Goal: Task Accomplishment & Management: Manage account settings

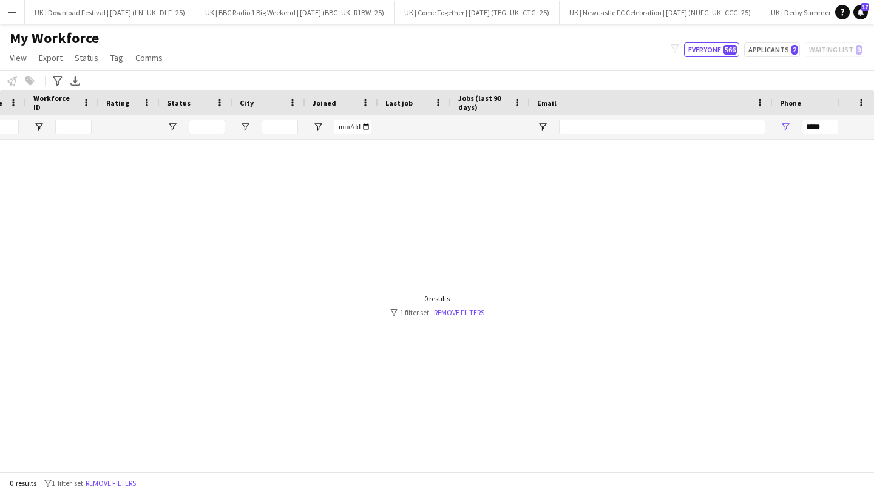
scroll to position [0, 186]
click at [10, 12] on app-icon "Menu" at bounding box center [12, 12] width 10 height 10
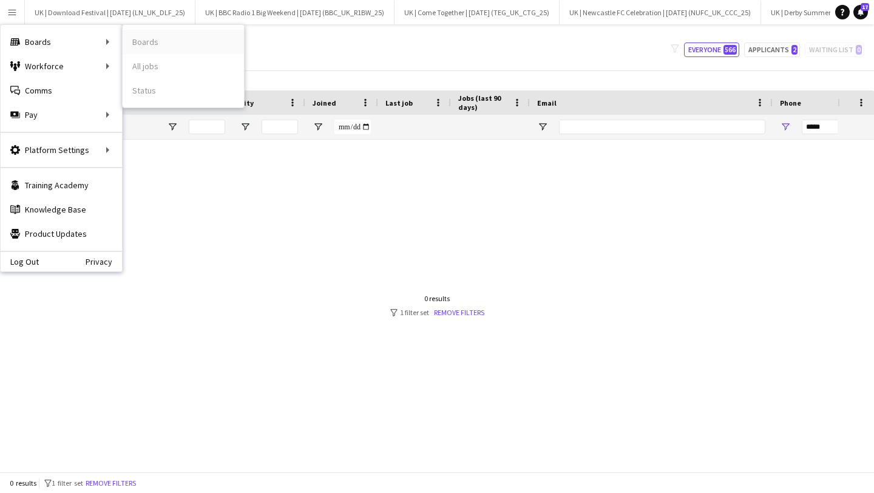
click at [158, 42] on link "Boards" at bounding box center [183, 42] width 121 height 24
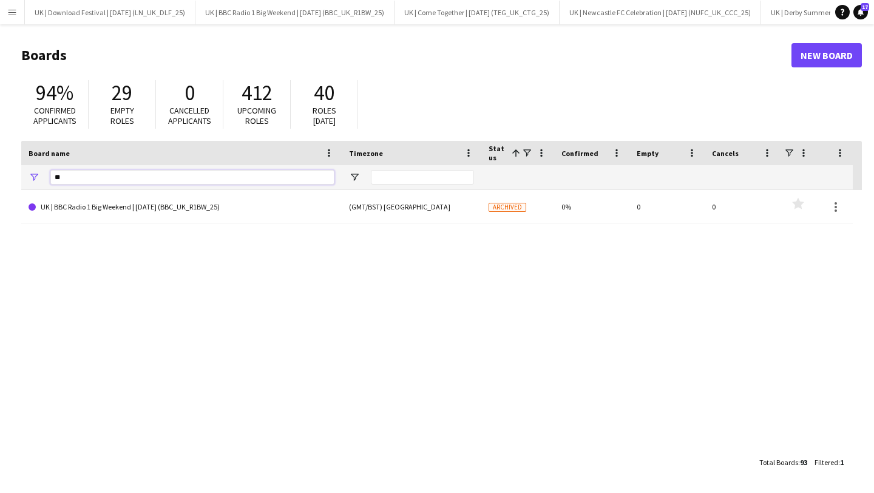
click at [68, 178] on input "**" at bounding box center [192, 177] width 284 height 15
click at [105, 180] on input "**" at bounding box center [192, 177] width 284 height 15
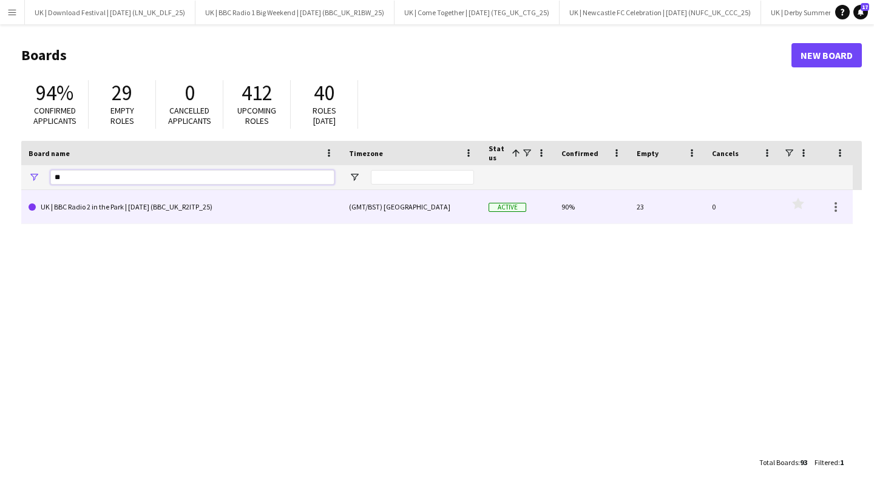
type input "**"
click at [104, 198] on link "UK | BBC Radio 2 in the Park | [DATE] (BBC_UK_R2ITP_25)" at bounding box center [182, 207] width 306 height 34
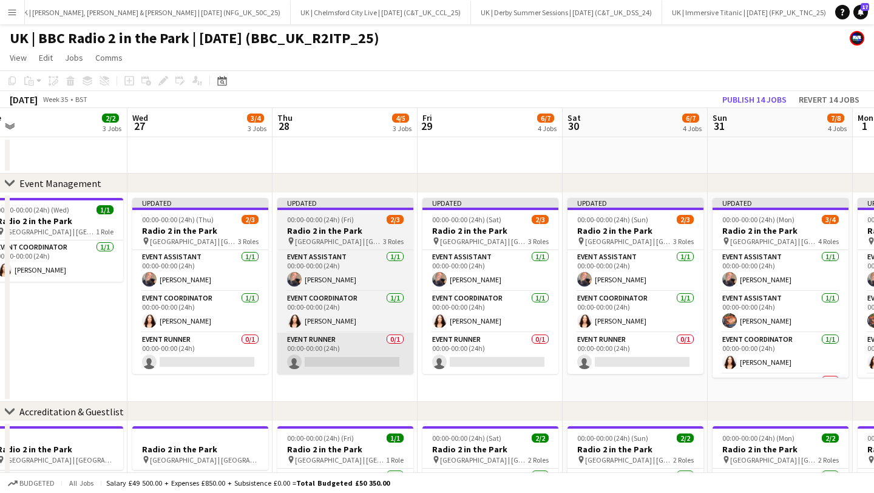
scroll to position [0, 254]
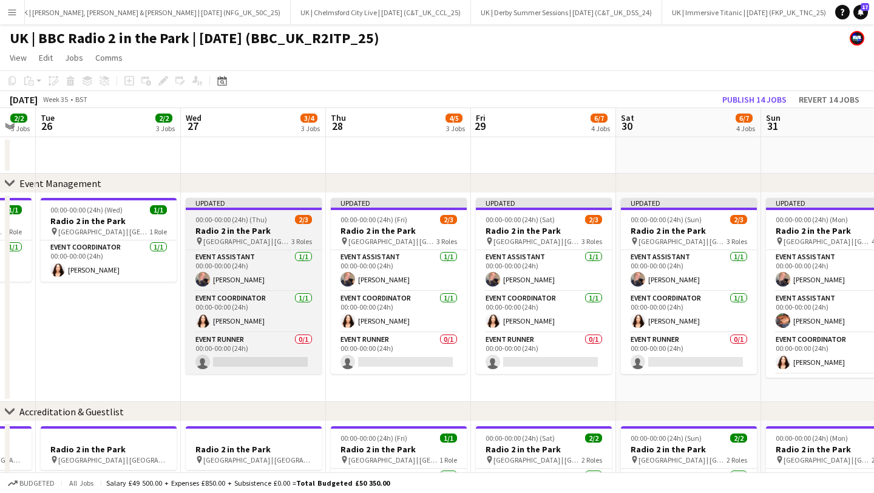
click at [256, 232] on h3 "Radio 2 in the Park" at bounding box center [254, 230] width 136 height 11
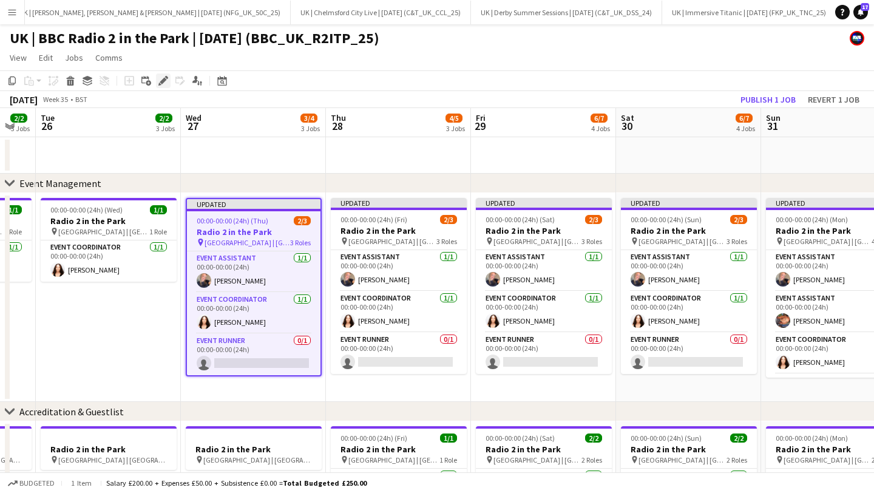
click at [162, 80] on icon at bounding box center [163, 81] width 7 height 7
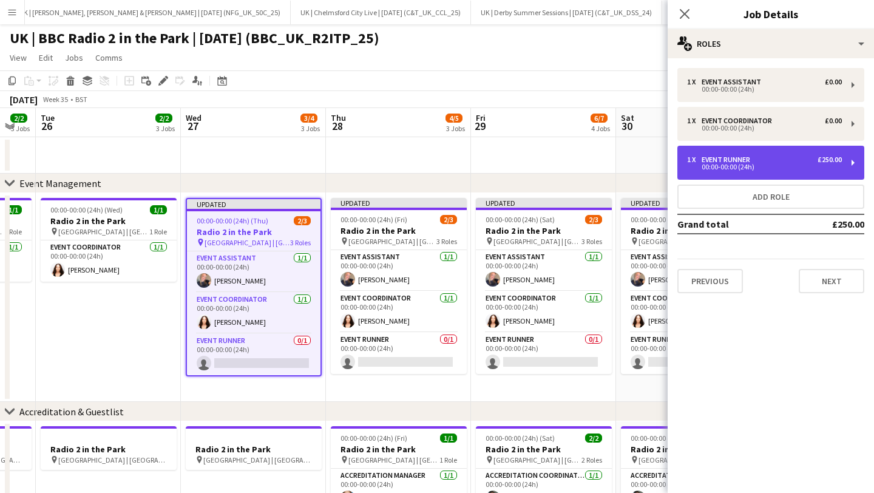
click at [717, 167] on div "00:00-00:00 (24h)" at bounding box center [764, 167] width 155 height 6
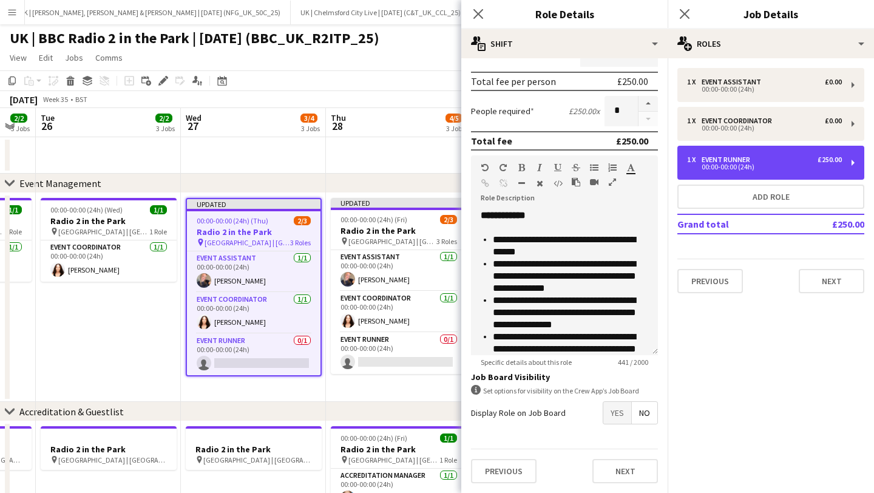
scroll to position [83, 0]
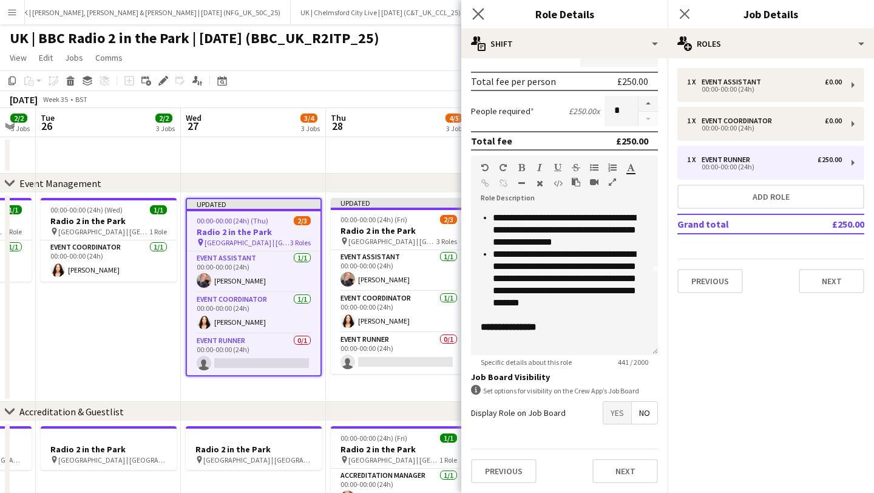
click at [473, 7] on app-icon "Close pop-in" at bounding box center [479, 14] width 18 height 18
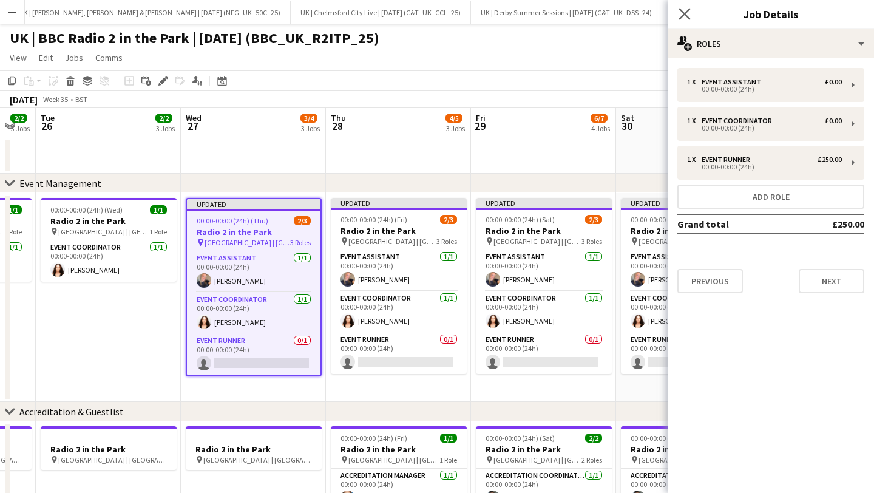
click at [692, 10] on app-icon "Close pop-in" at bounding box center [685, 14] width 18 height 18
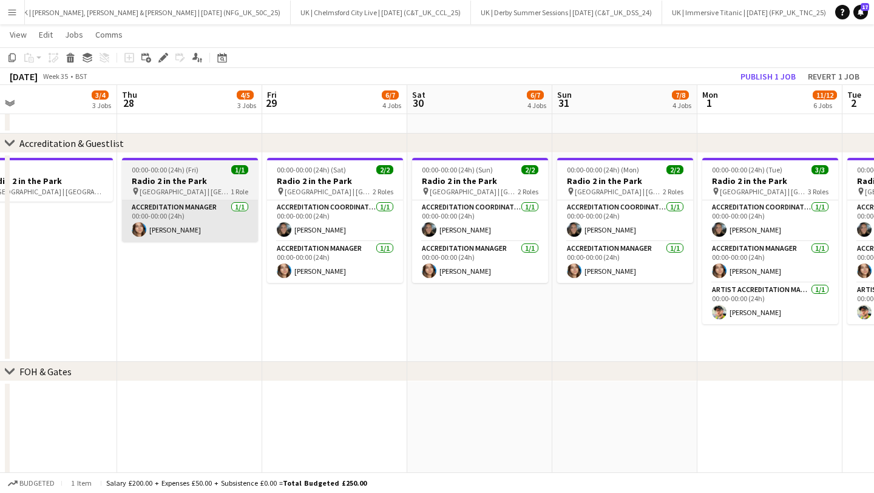
scroll to position [0, 516]
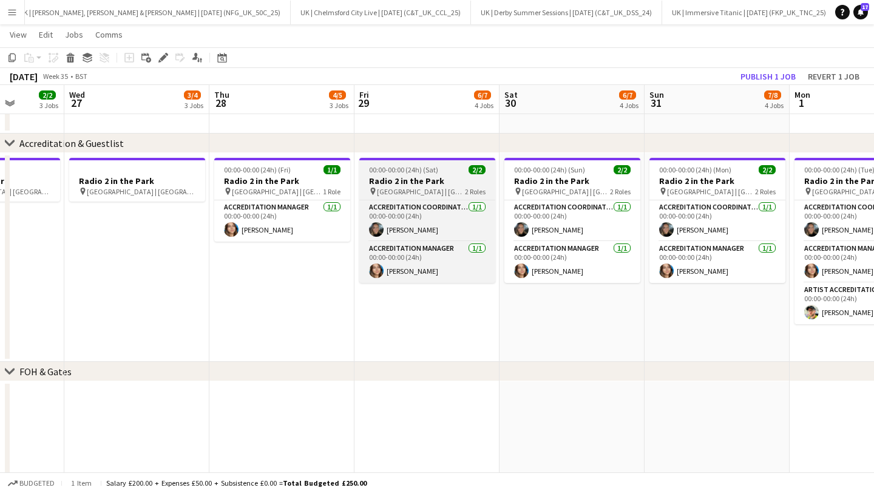
click at [448, 185] on h3 "Radio 2 in the Park" at bounding box center [427, 180] width 136 height 11
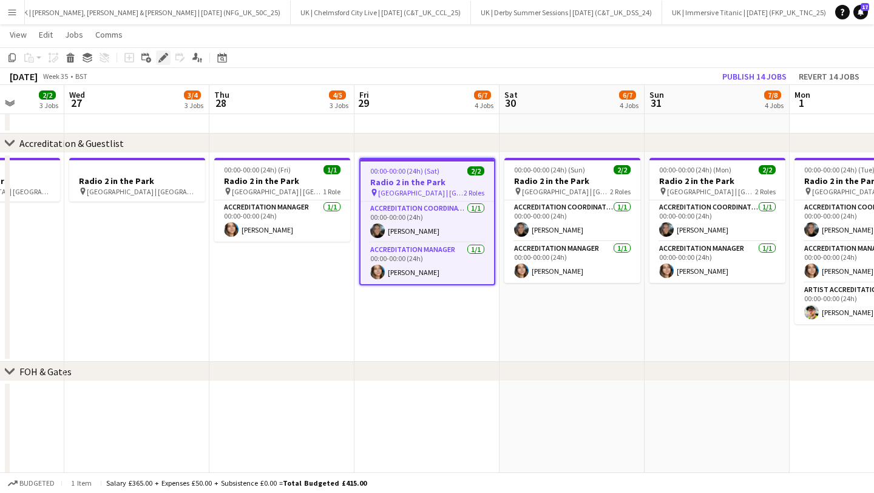
click at [166, 64] on div "Edit" at bounding box center [163, 57] width 15 height 15
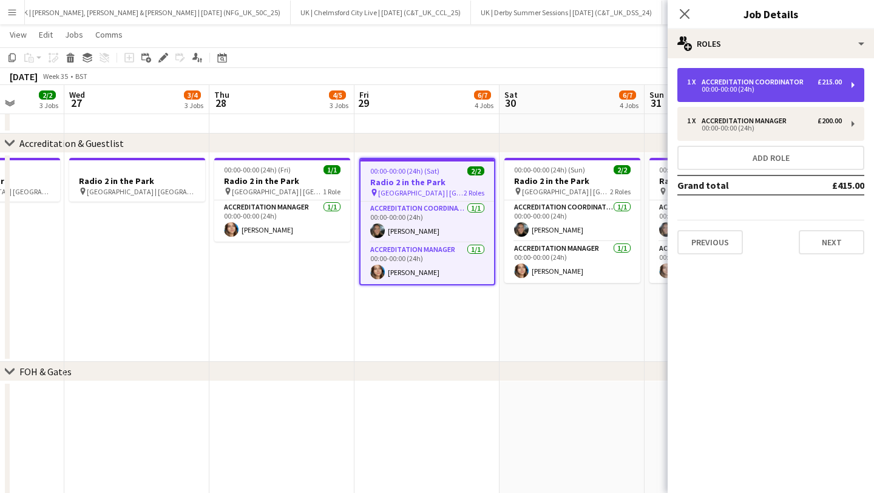
click at [735, 95] on div "1 x Accreditation Coordinator £215.00 00:00-00:00 (24h)" at bounding box center [771, 85] width 187 height 34
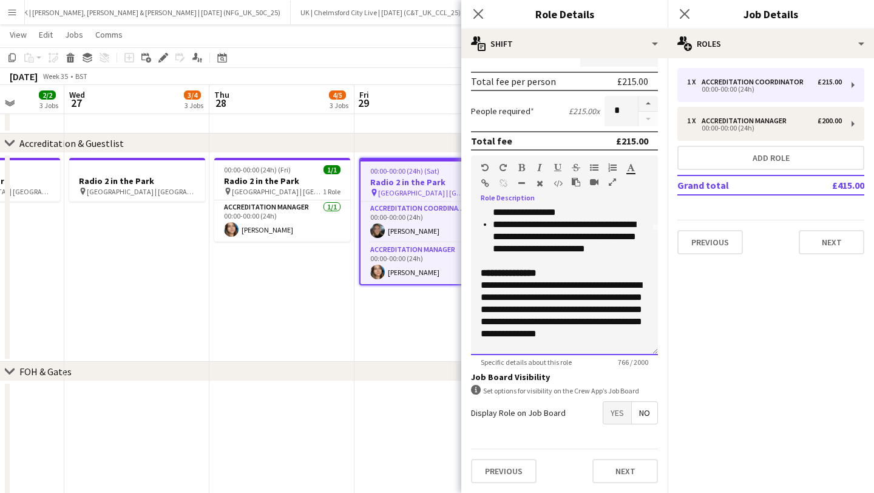
scroll to position [123, 0]
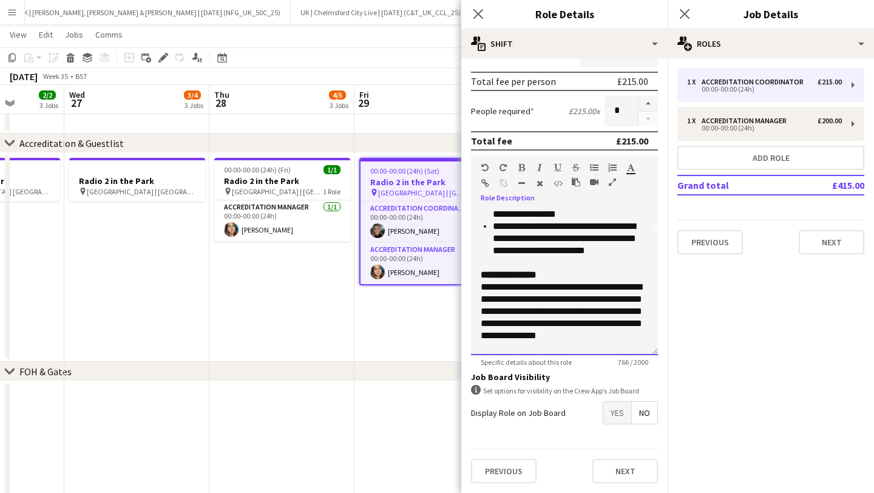
drag, startPoint x: 589, startPoint y: 342, endPoint x: 471, endPoint y: 289, distance: 129.3
click at [471, 289] on div "**********" at bounding box center [564, 282] width 187 height 146
copy div "**********"
click at [477, 13] on icon at bounding box center [478, 14] width 12 height 12
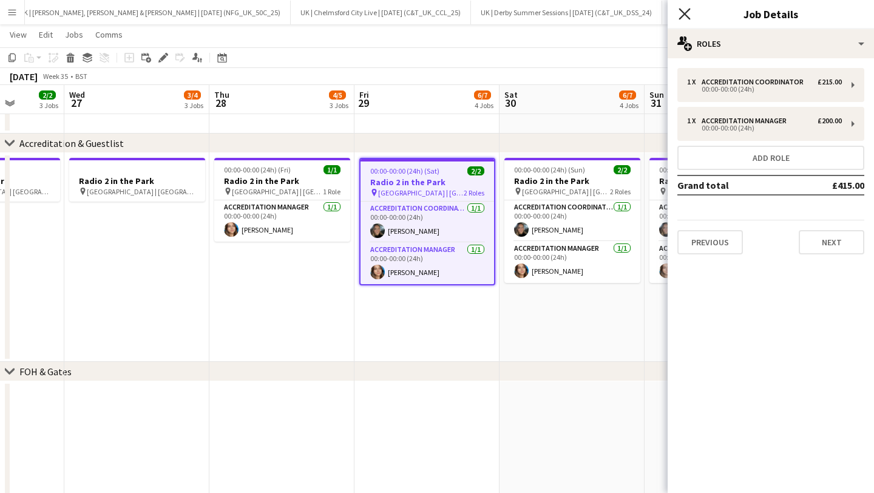
click at [690, 15] on icon "Close pop-in" at bounding box center [685, 14] width 12 height 12
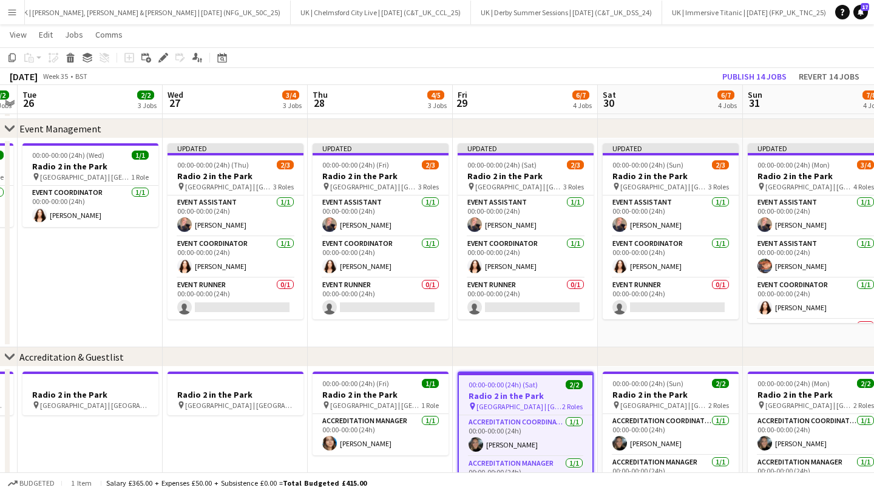
scroll to position [0, 410]
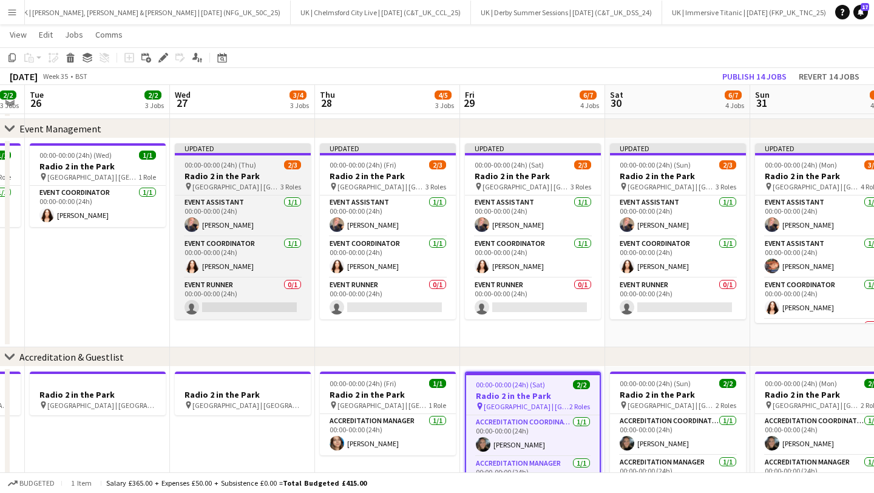
click at [226, 164] on span "00:00-00:00 (24h) (Thu)" at bounding box center [221, 164] width 72 height 9
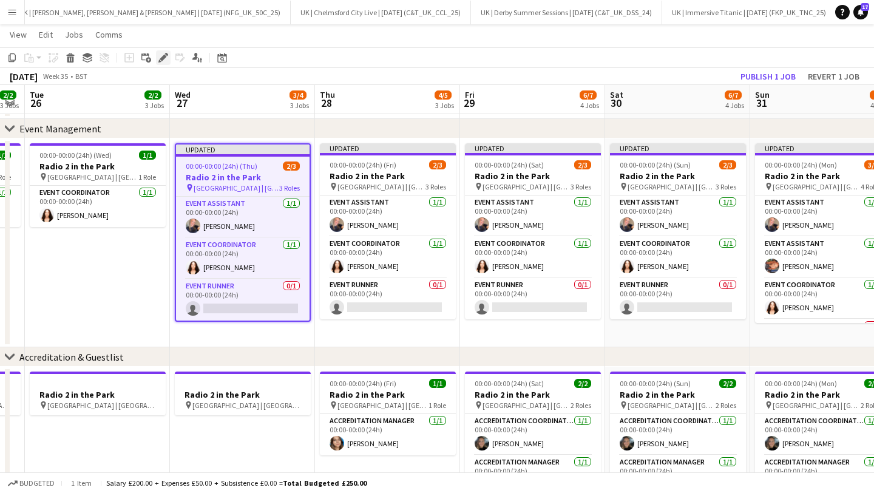
click at [161, 56] on icon "Edit" at bounding box center [163, 58] width 10 height 10
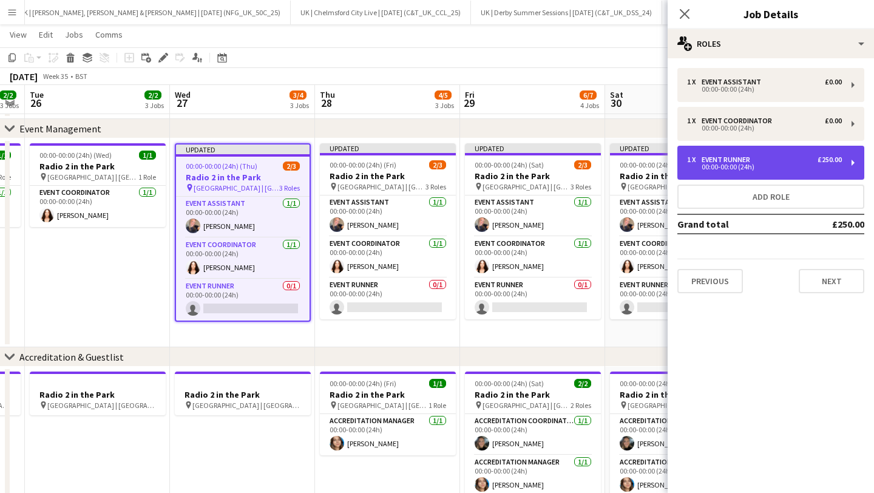
click at [742, 156] on div "Event Runner" at bounding box center [728, 159] width 53 height 8
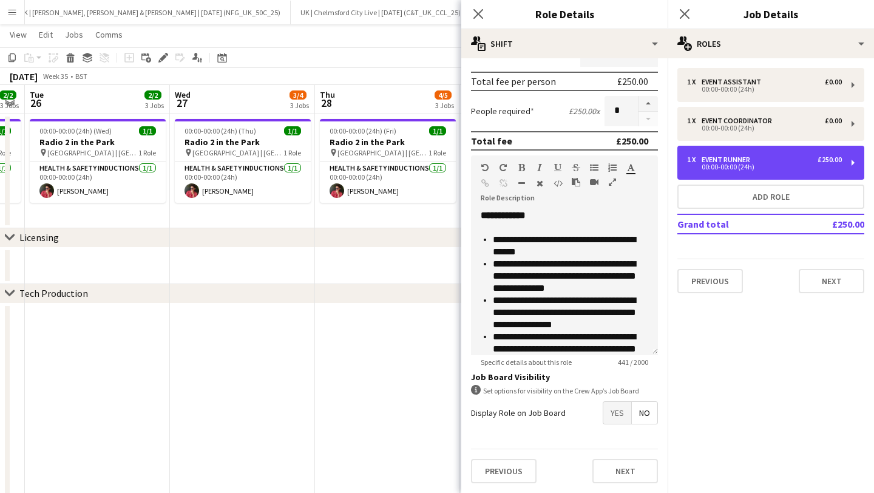
scroll to position [83, 0]
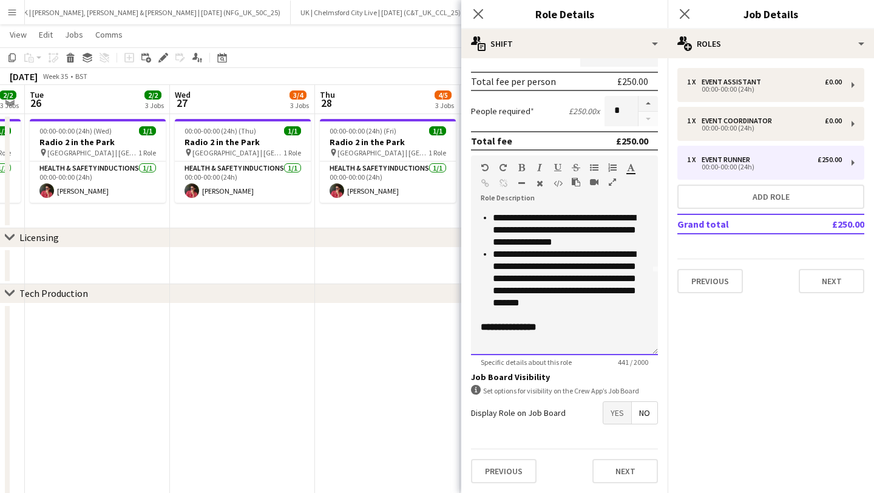
click at [565, 341] on div at bounding box center [565, 339] width 168 height 12
paste div
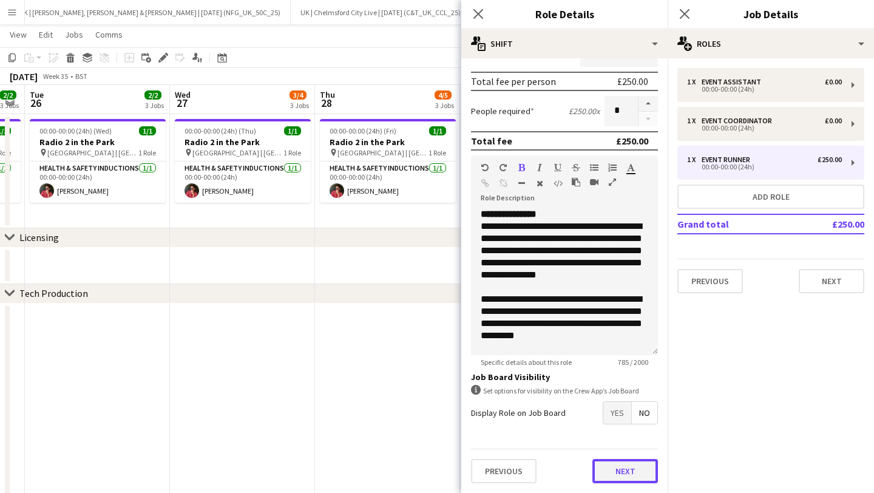
click at [620, 480] on button "Next" at bounding box center [626, 471] width 66 height 24
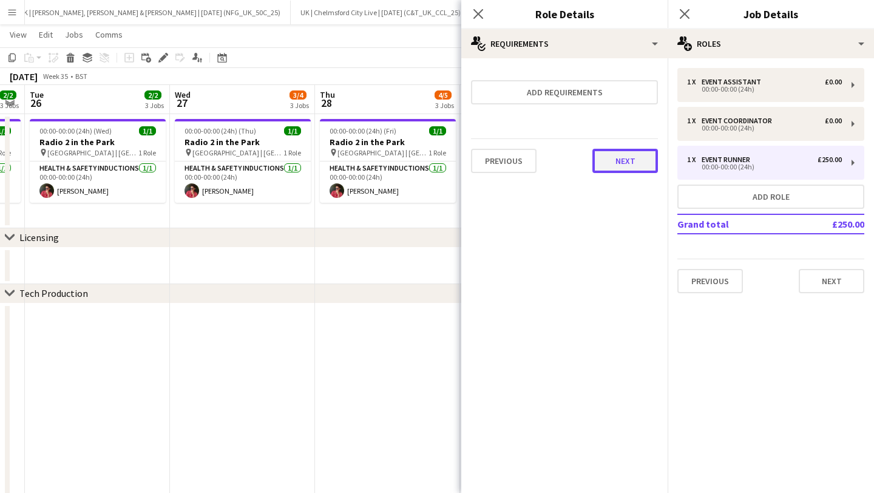
click at [625, 152] on button "Next" at bounding box center [626, 161] width 66 height 24
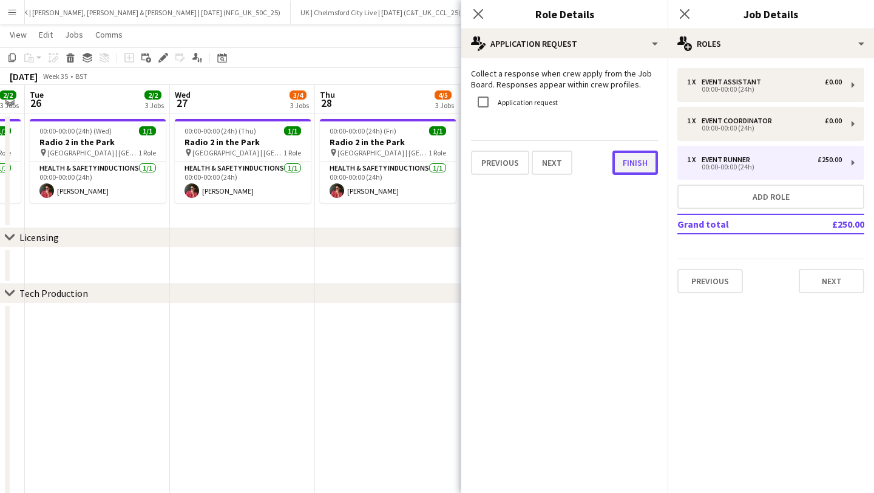
click at [649, 160] on button "Finish" at bounding box center [636, 163] width 46 height 24
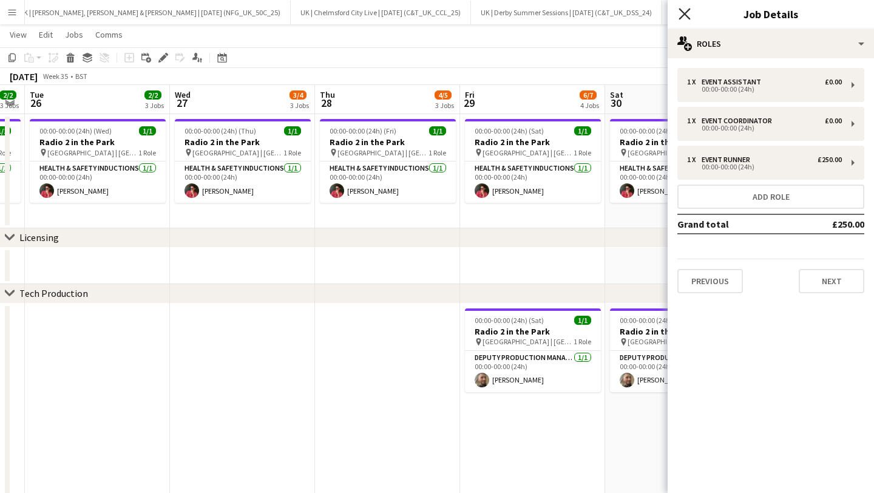
click at [682, 17] on icon "Close pop-in" at bounding box center [685, 14] width 12 height 12
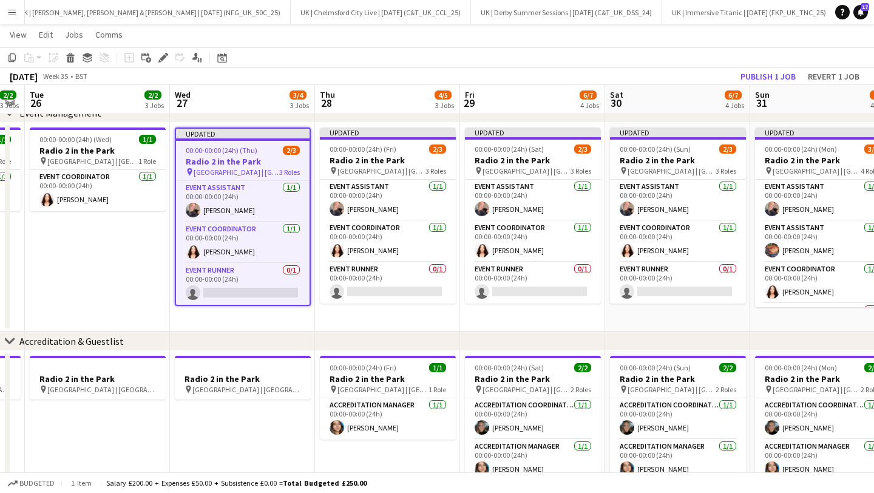
scroll to position [56, 0]
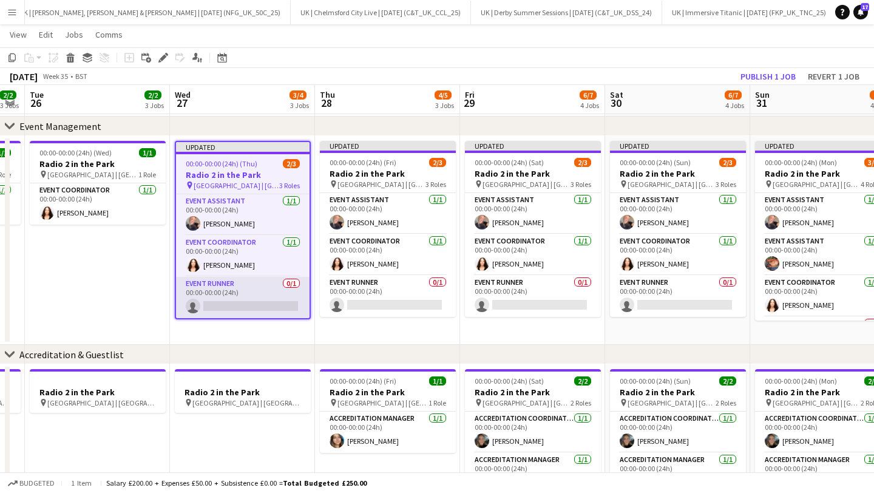
click at [207, 294] on app-card-role "Event Runner 0/1 00:00-00:00 (24h) single-neutral-actions" at bounding box center [243, 297] width 134 height 41
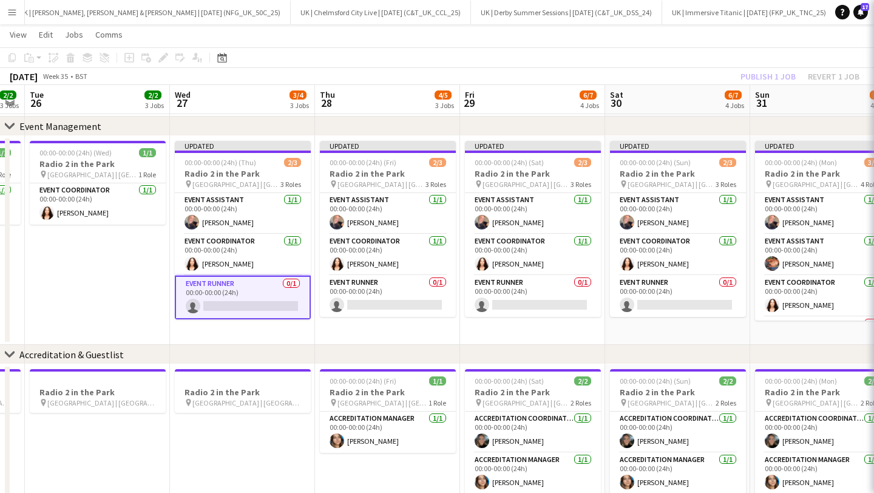
scroll to position [0, 410]
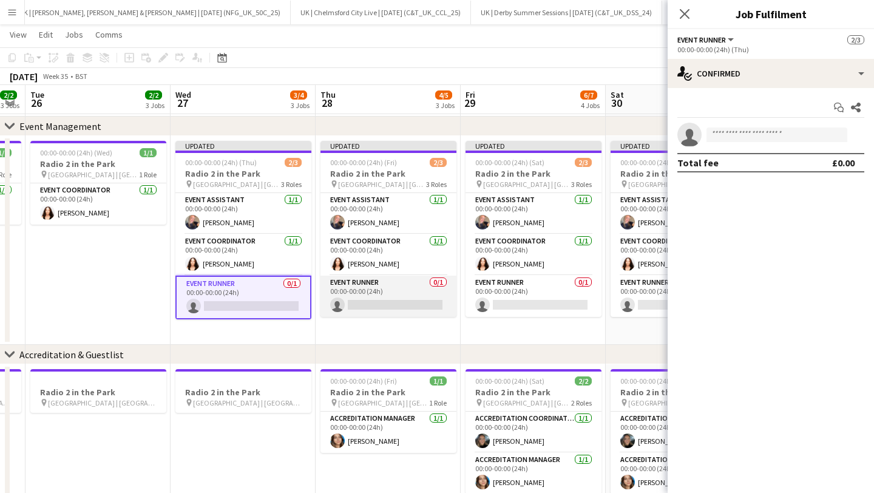
click at [415, 305] on app-card-role "Event Runner 0/1 00:00-00:00 (24h) single-neutral-actions" at bounding box center [389, 296] width 136 height 41
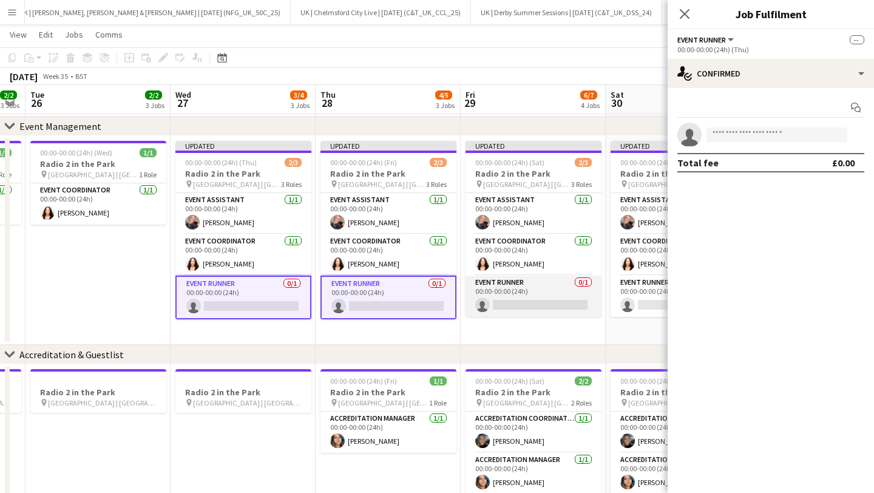
click at [480, 307] on app-card-role "Event Runner 0/1 00:00-00:00 (24h) single-neutral-actions" at bounding box center [534, 296] width 136 height 41
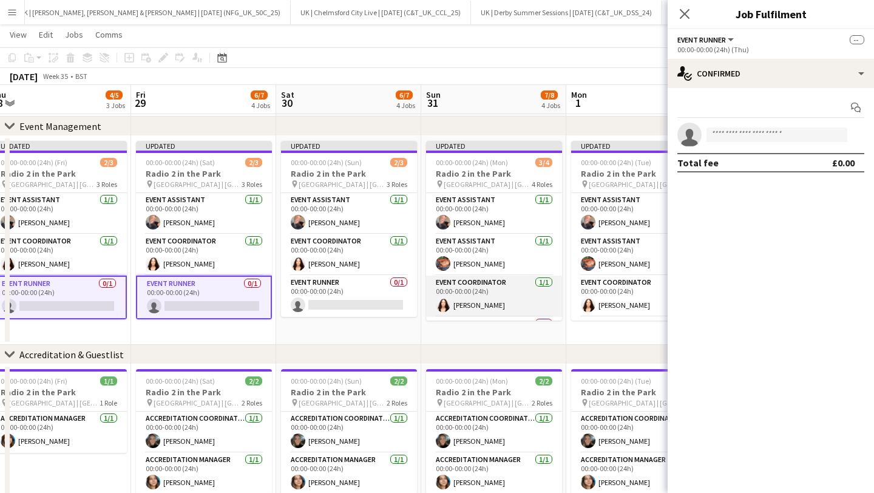
scroll to position [0, 460]
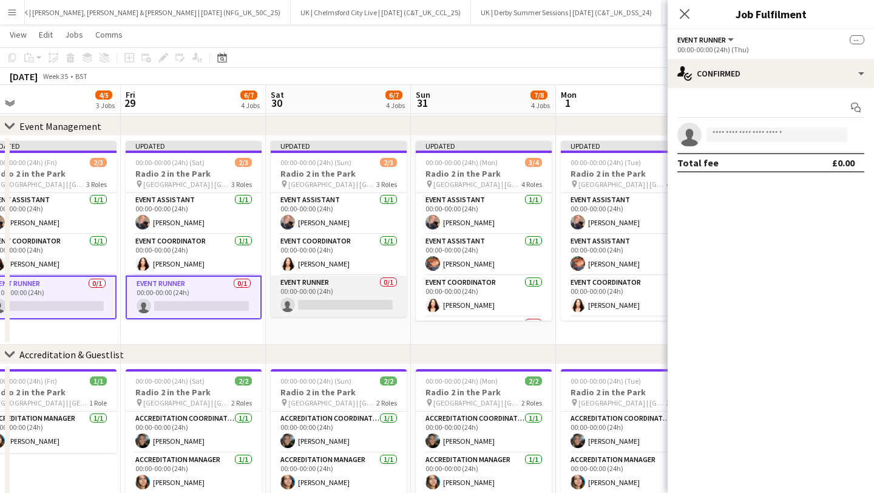
click at [306, 291] on app-card-role "Event Runner 0/1 00:00-00:00 (24h) single-neutral-actions" at bounding box center [339, 296] width 136 height 41
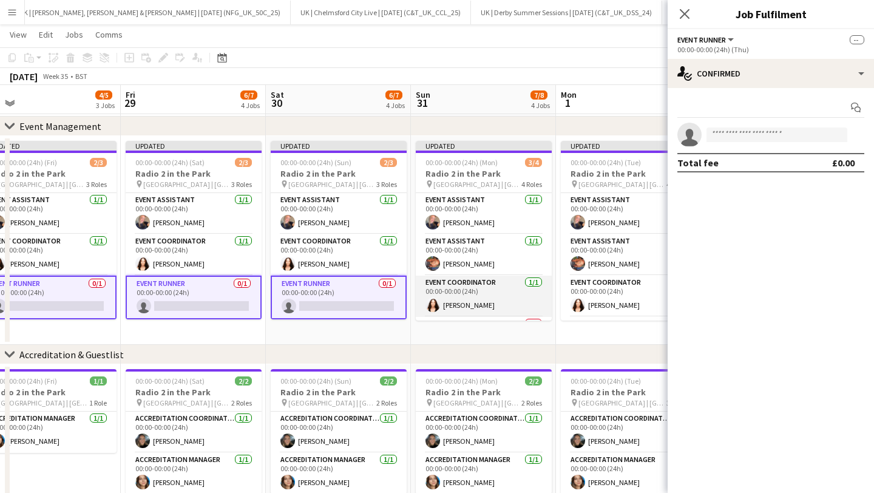
scroll to position [38, 0]
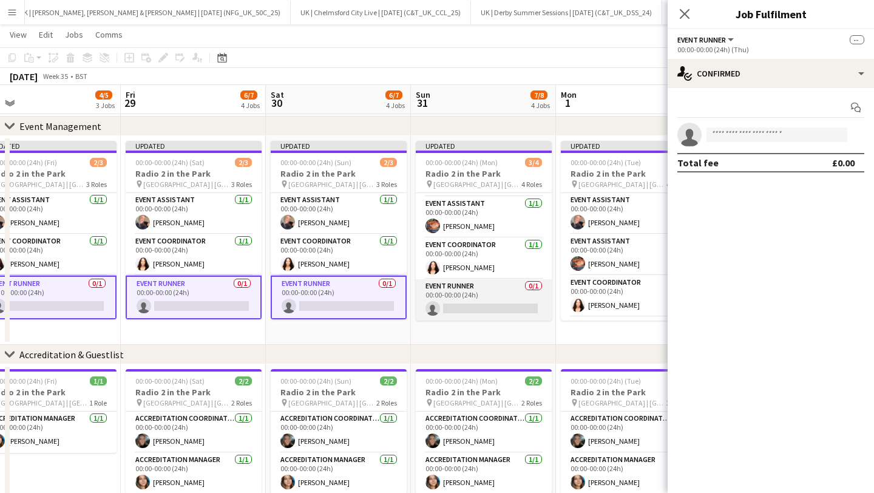
click at [467, 297] on app-card-role "Event Runner 0/1 00:00-00:00 (24h) single-neutral-actions" at bounding box center [484, 299] width 136 height 41
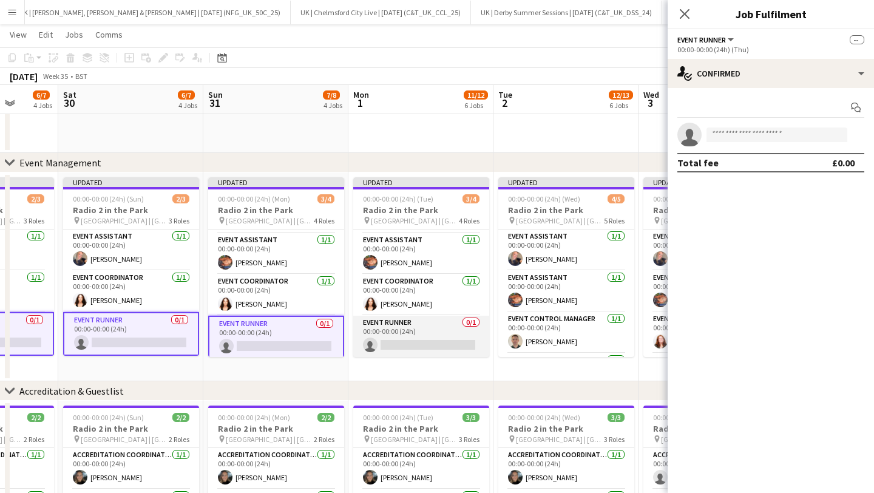
click at [425, 330] on app-card-role "Event Runner 0/1 00:00-00:00 (24h) single-neutral-actions" at bounding box center [421, 336] width 136 height 41
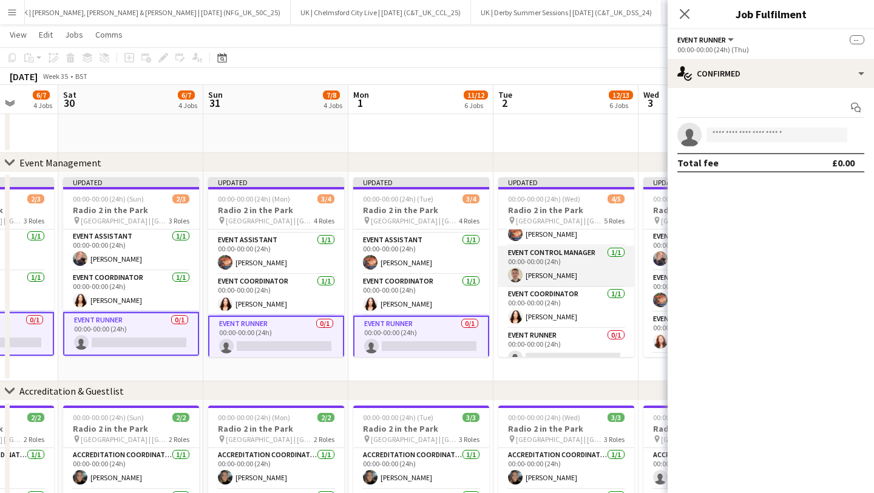
scroll to position [79, 0]
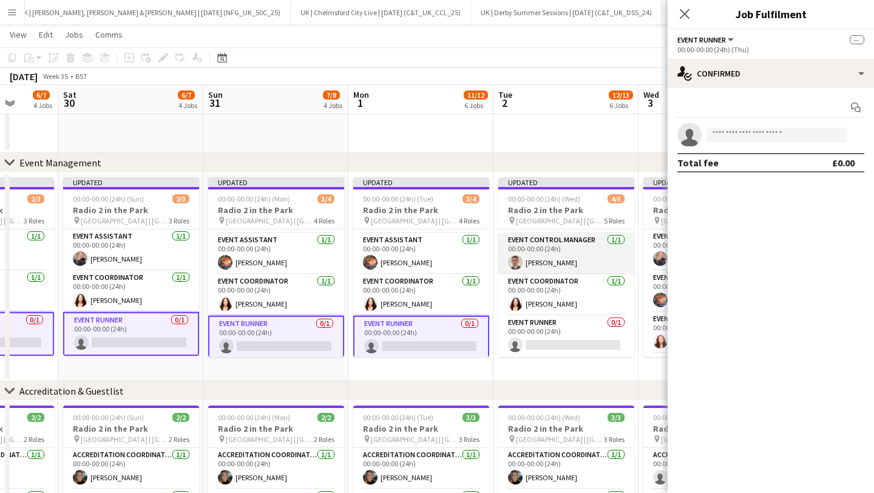
click at [525, 327] on app-card-role "Event Runner 0/1 00:00-00:00 (24h) single-neutral-actions" at bounding box center [566, 336] width 136 height 41
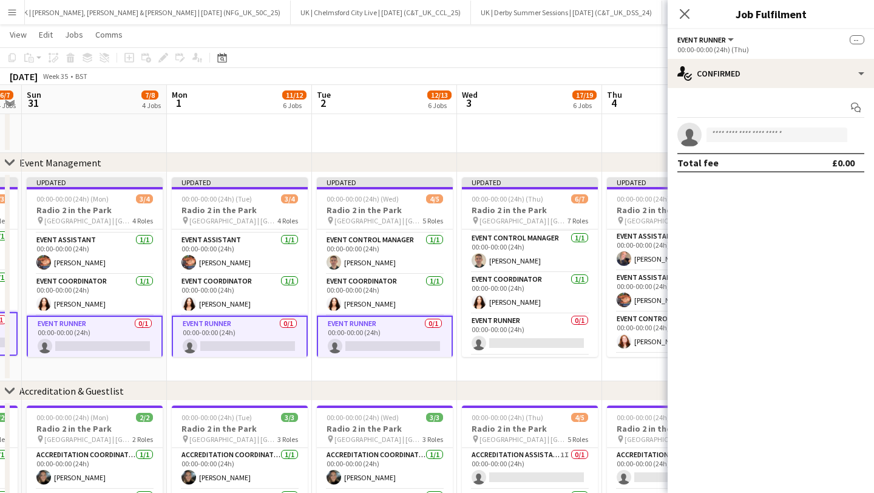
scroll to position [0, 0]
click at [523, 287] on app-card-role "Event Runner 0/1 00:00-00:00 (24h) single-neutral-actions" at bounding box center [530, 294] width 136 height 41
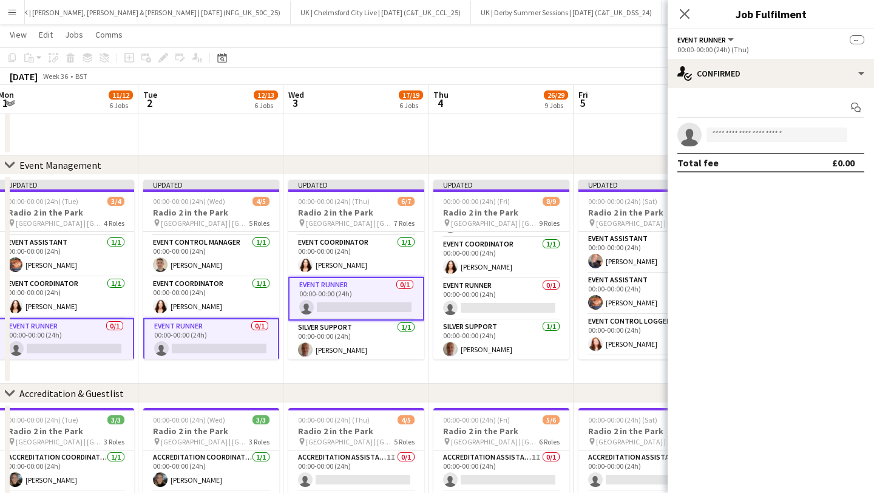
click at [517, 312] on app-card-role "Event Runner 0/1 00:00-00:00 (24h) single-neutral-actions" at bounding box center [501, 299] width 136 height 41
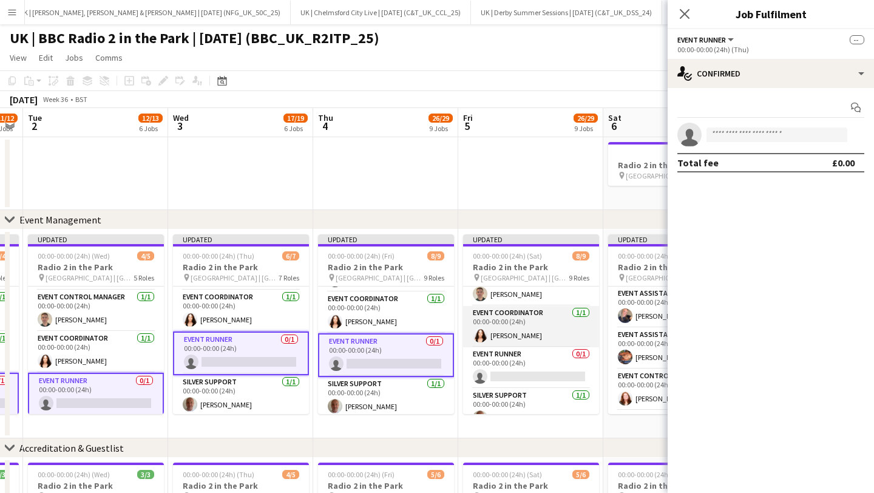
click at [528, 357] on app-card-role "Event Runner 0/1 00:00-00:00 (24h) single-neutral-actions" at bounding box center [531, 367] width 136 height 41
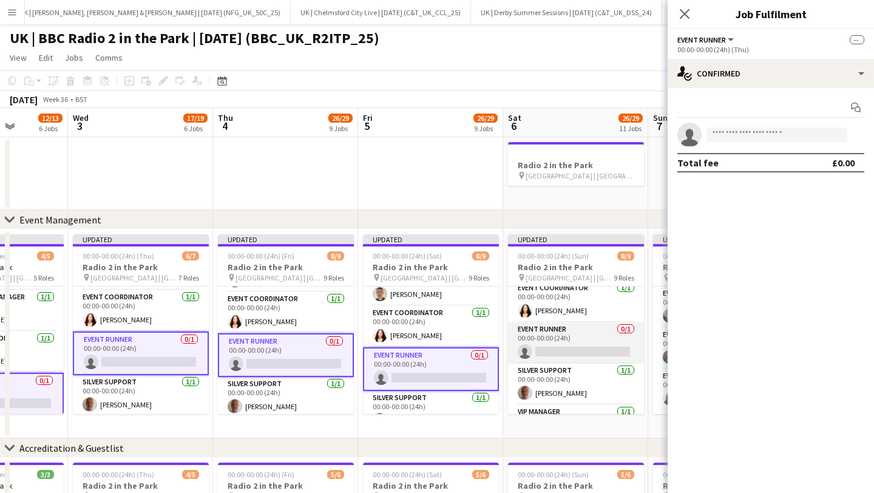
click at [535, 350] on app-card-role "Event Runner 0/1 00:00-00:00 (24h) single-neutral-actions" at bounding box center [576, 342] width 136 height 41
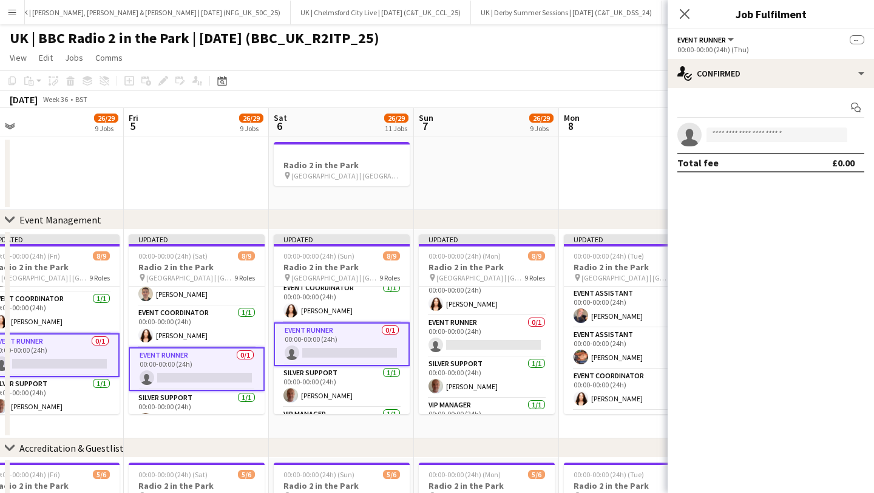
click at [475, 338] on app-card-role "Event Runner 0/1 00:00-00:00 (24h) single-neutral-actions" at bounding box center [487, 336] width 136 height 41
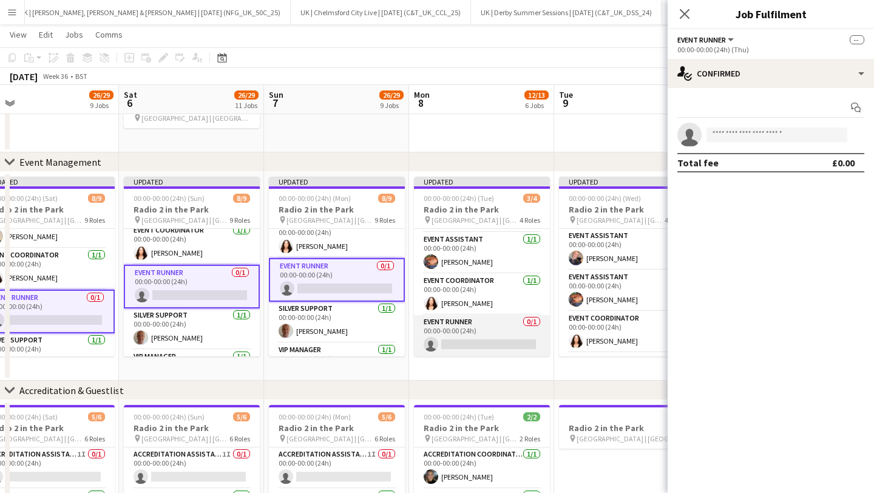
click at [473, 335] on app-card-role "Event Runner 0/1 00:00-00:00 (24h) single-neutral-actions" at bounding box center [482, 335] width 136 height 41
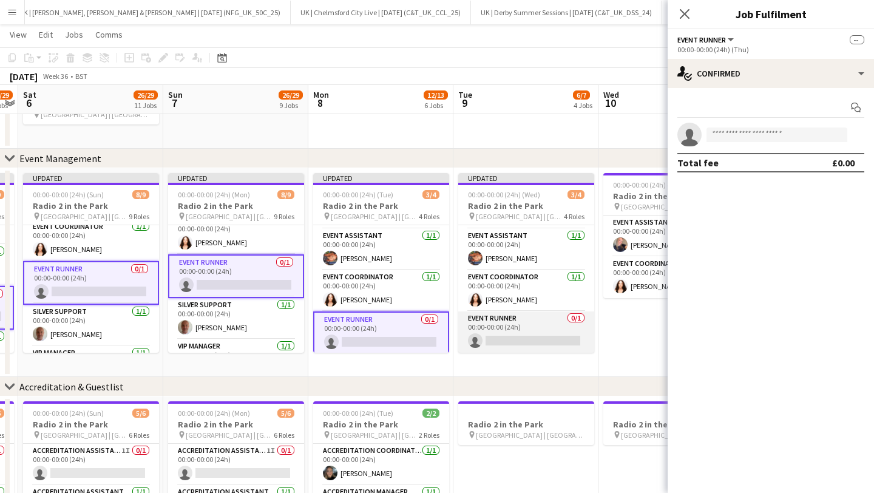
click at [505, 331] on app-card-role "Event Runner 0/1 00:00-00:00 (24h) single-neutral-actions" at bounding box center [526, 331] width 136 height 41
click at [688, 12] on icon at bounding box center [685, 14] width 12 height 12
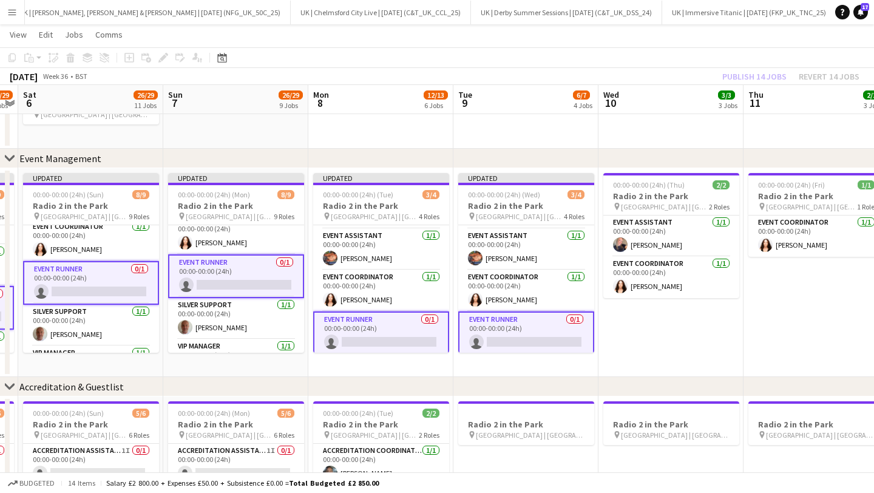
click at [375, 335] on app-card-role "Event Runner 0/1 00:00-00:00 (24h) single-neutral-actions" at bounding box center [381, 333] width 136 height 44
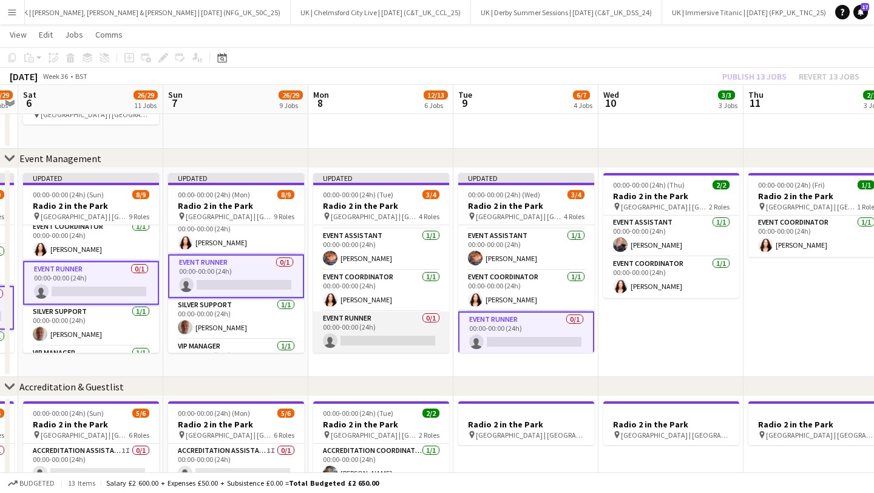
click at [375, 335] on app-card-role "Event Runner 0/1 00:00-00:00 (24h) single-neutral-actions" at bounding box center [381, 331] width 136 height 41
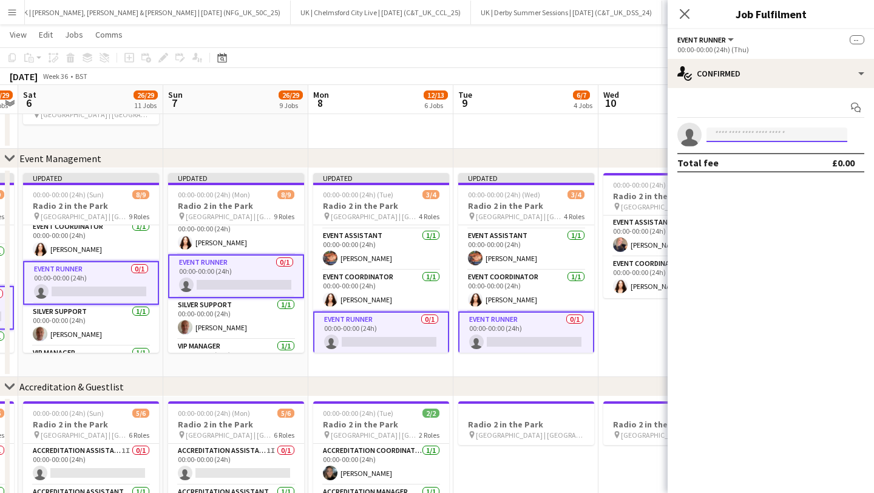
click at [754, 134] on input at bounding box center [777, 134] width 141 height 15
click at [751, 137] on input "*******" at bounding box center [777, 134] width 141 height 15
click at [763, 137] on input "*******" at bounding box center [777, 134] width 141 height 15
type input "*"
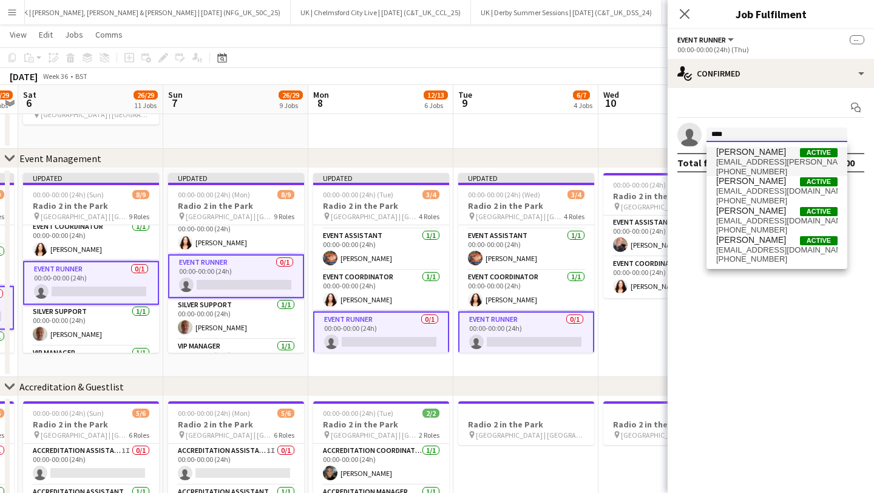
type input "****"
click at [749, 158] on span "[EMAIL_ADDRESS][PERSON_NAME][DOMAIN_NAME]" at bounding box center [776, 162] width 121 height 10
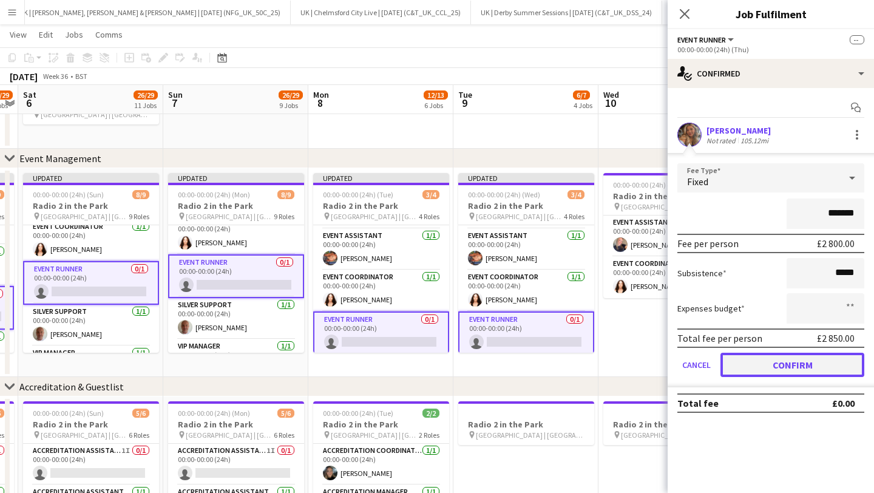
click at [791, 361] on button "Confirm" at bounding box center [793, 365] width 144 height 24
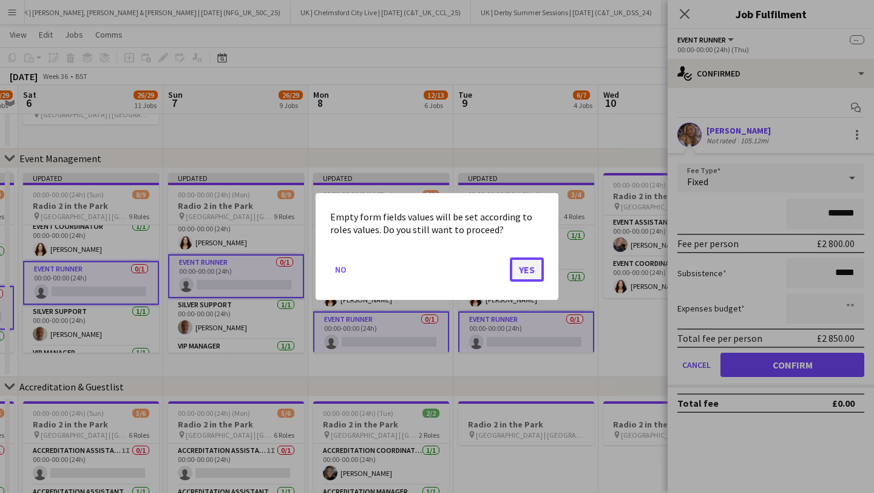
click at [528, 280] on button "Yes" at bounding box center [527, 269] width 34 height 24
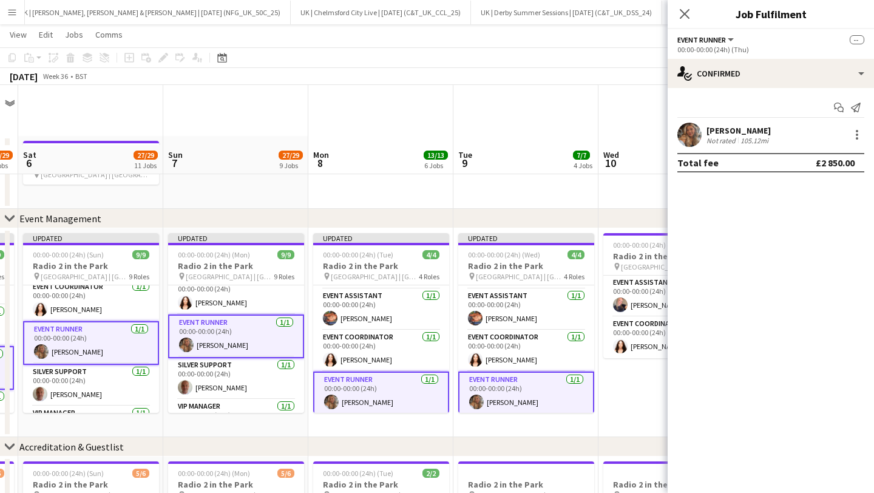
scroll to position [60, 0]
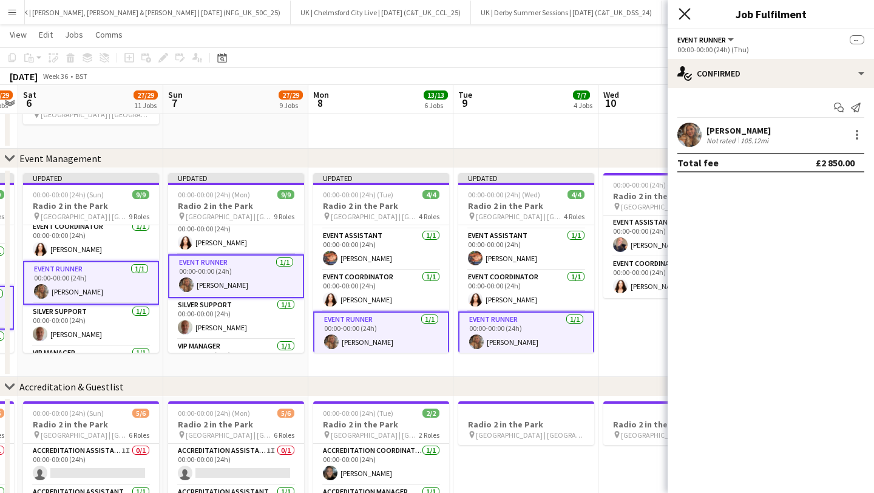
click at [687, 13] on icon at bounding box center [685, 14] width 12 height 12
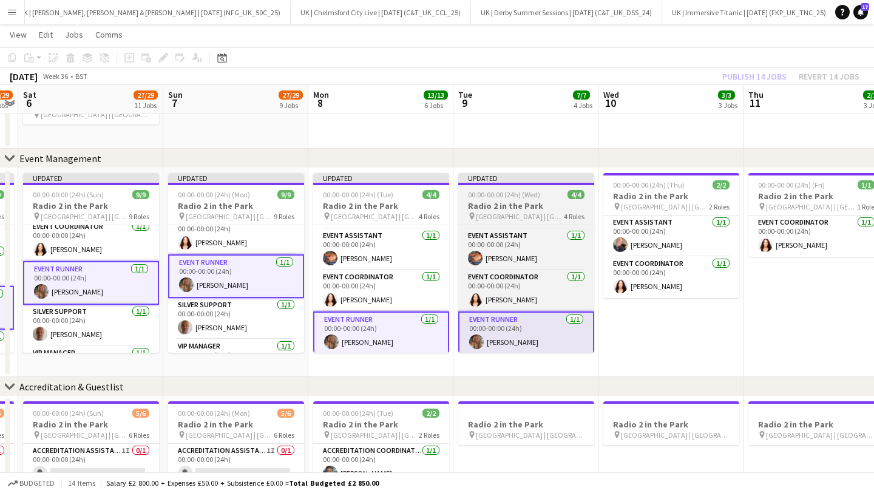
click at [489, 194] on span "00:00-00:00 (24h) (Wed)" at bounding box center [504, 194] width 72 height 9
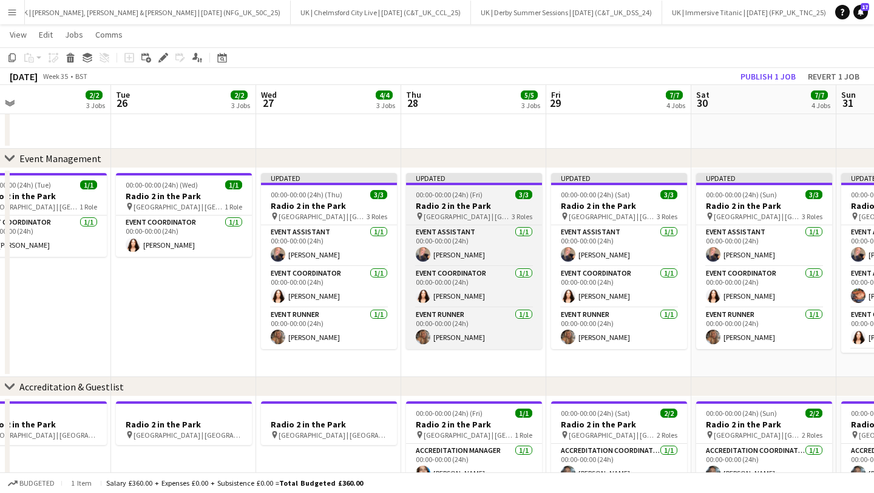
scroll to position [0, 383]
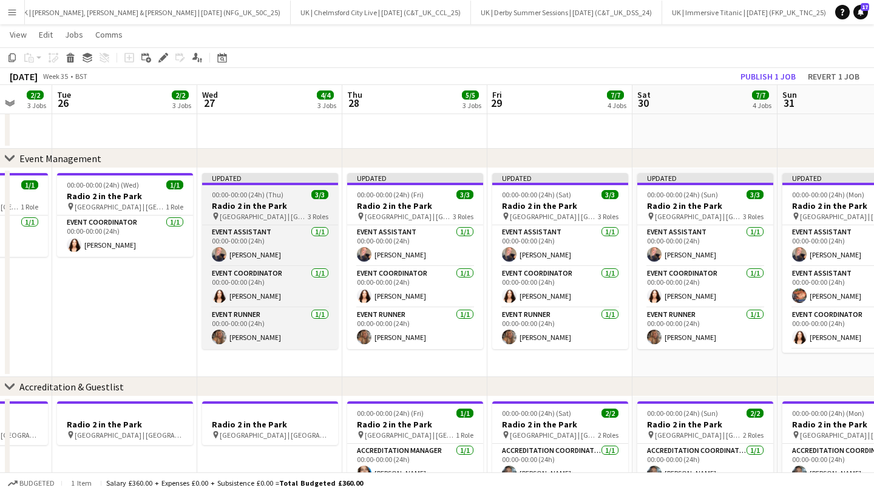
click at [267, 180] on div "Updated" at bounding box center [270, 178] width 136 height 10
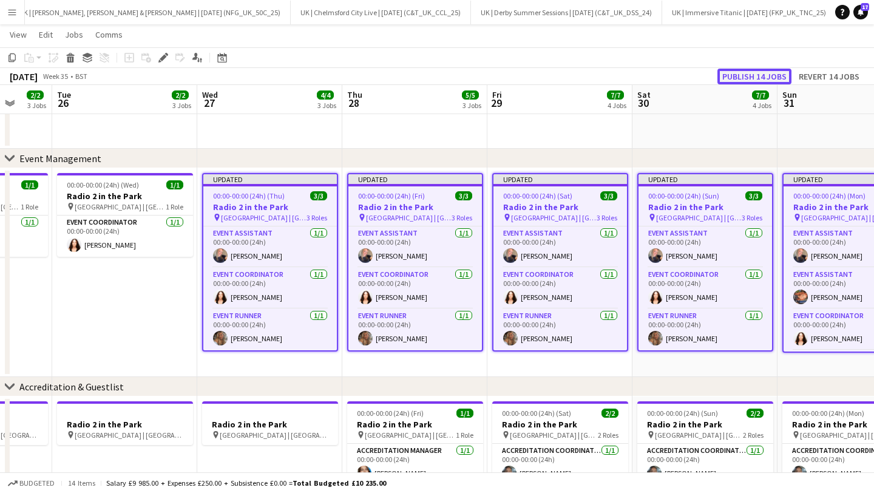
click at [775, 72] on button "Publish 14 jobs" at bounding box center [755, 77] width 74 height 16
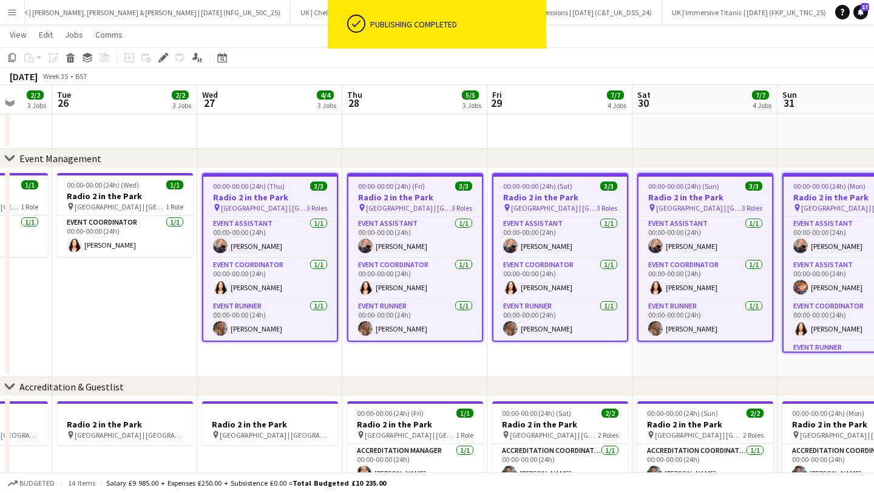
scroll to position [154, 0]
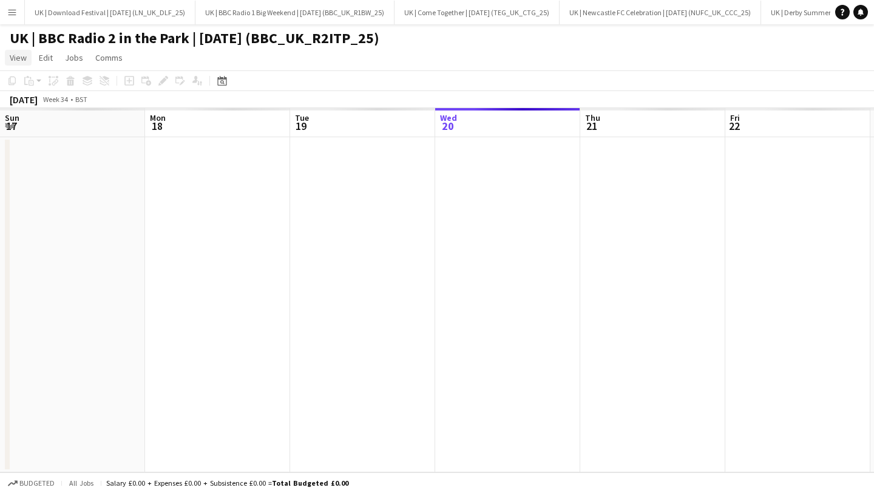
scroll to position [0, 290]
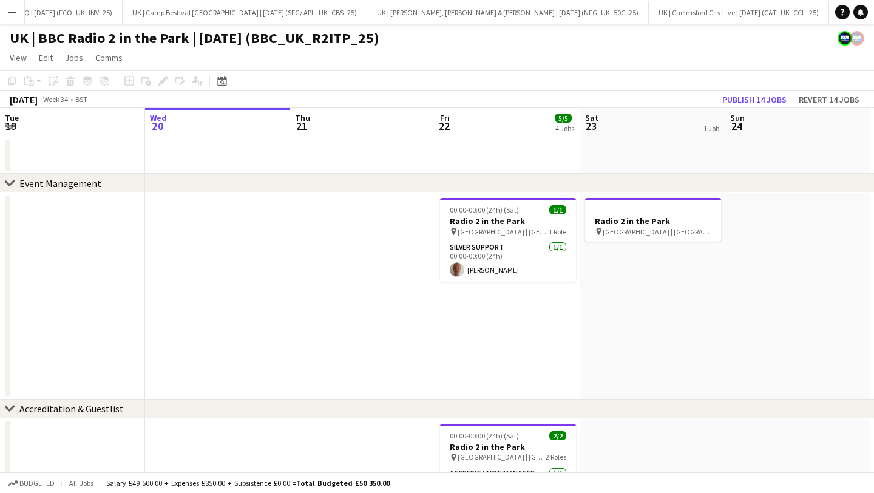
click at [7, 12] on app-icon "Menu" at bounding box center [12, 12] width 10 height 10
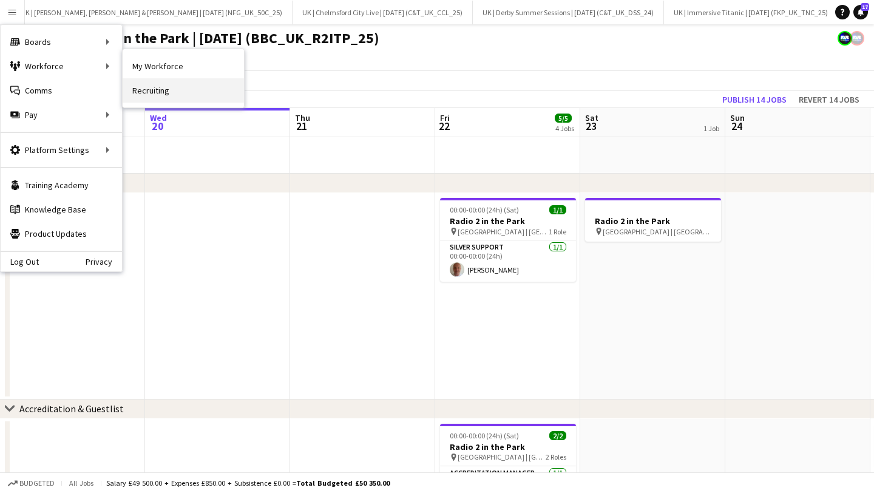
scroll to position [0, 2932]
click at [152, 67] on link "My Workforce" at bounding box center [183, 66] width 121 height 24
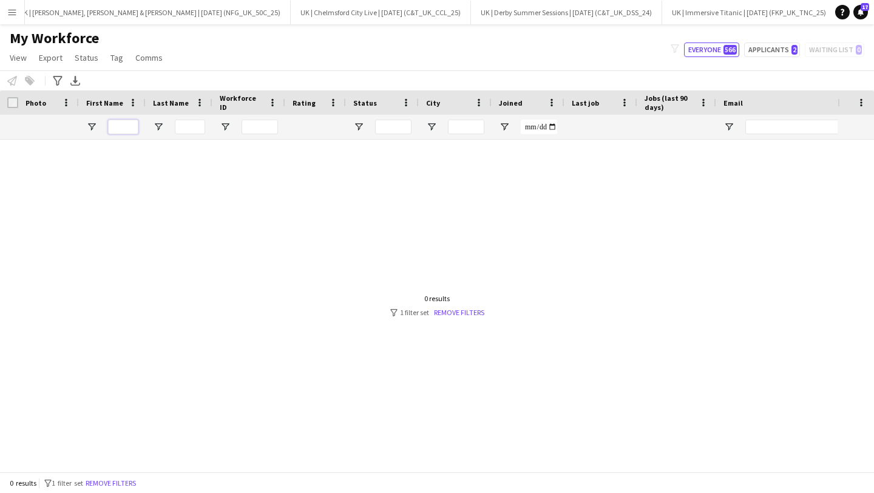
click at [130, 129] on input "First Name Filter Input" at bounding box center [123, 127] width 30 height 15
type input "*******"
click at [455, 311] on link "Remove filters" at bounding box center [460, 312] width 50 height 9
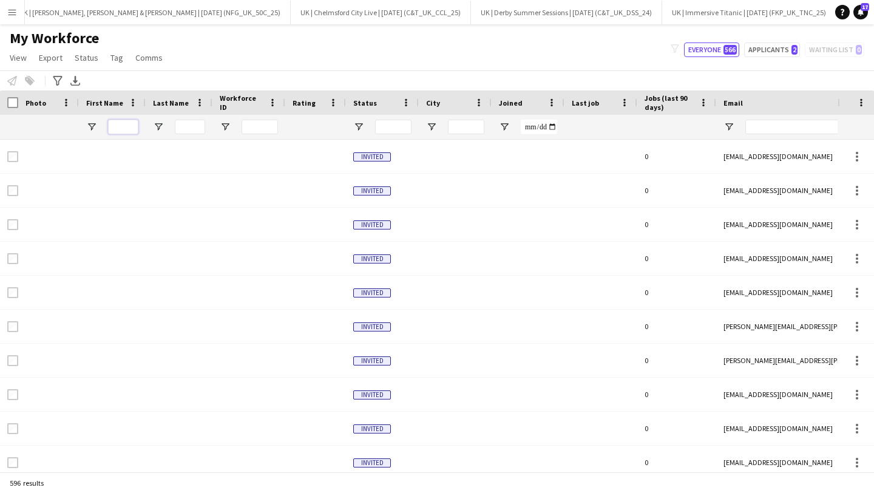
click at [127, 126] on input "First Name Filter Input" at bounding box center [123, 127] width 30 height 15
click at [775, 55] on button "Applicants 2" at bounding box center [772, 49] width 56 height 15
type input "**********"
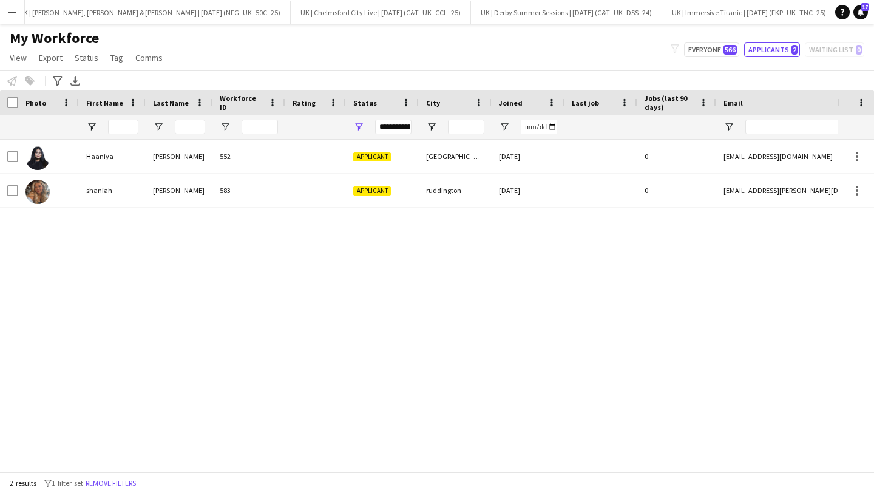
click at [391, 193] on div "Applicant" at bounding box center [382, 190] width 73 height 33
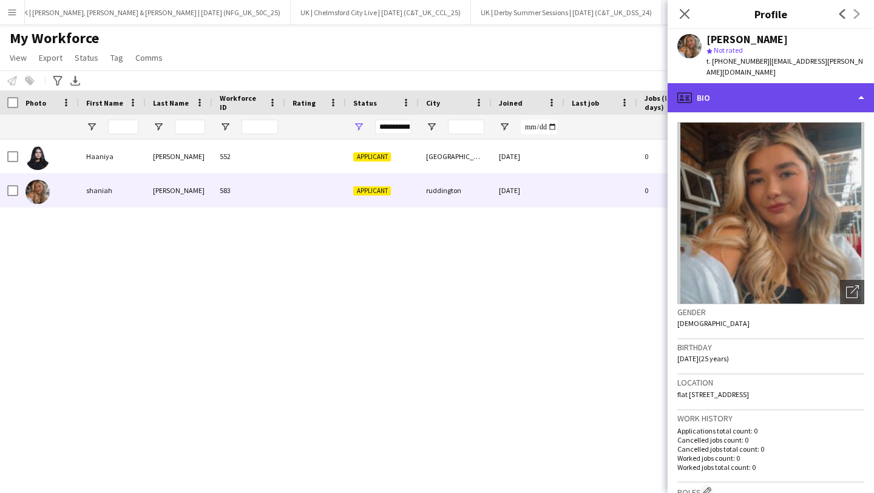
click at [766, 96] on div "profile Bio" at bounding box center [771, 97] width 206 height 29
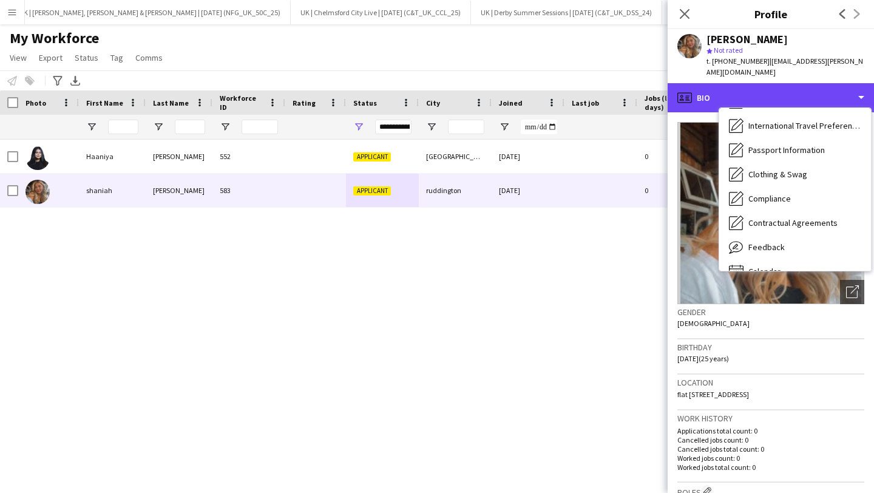
scroll to position [187, 0]
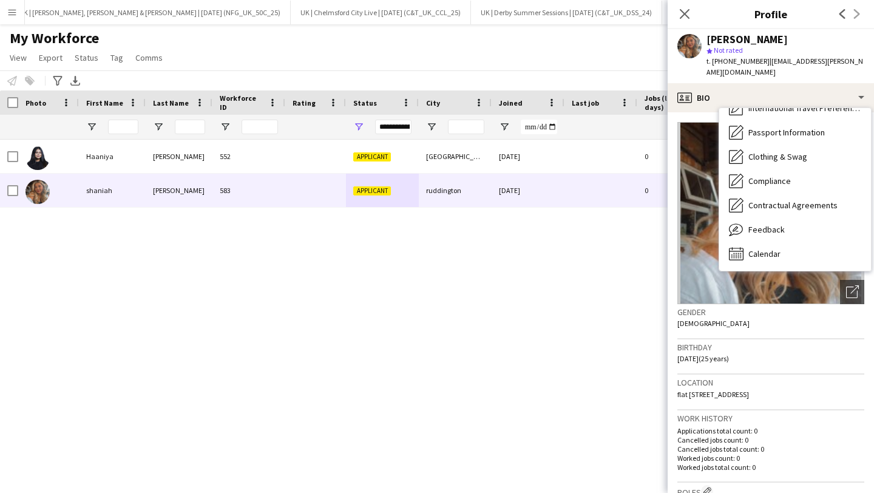
click at [690, 203] on img at bounding box center [771, 213] width 187 height 182
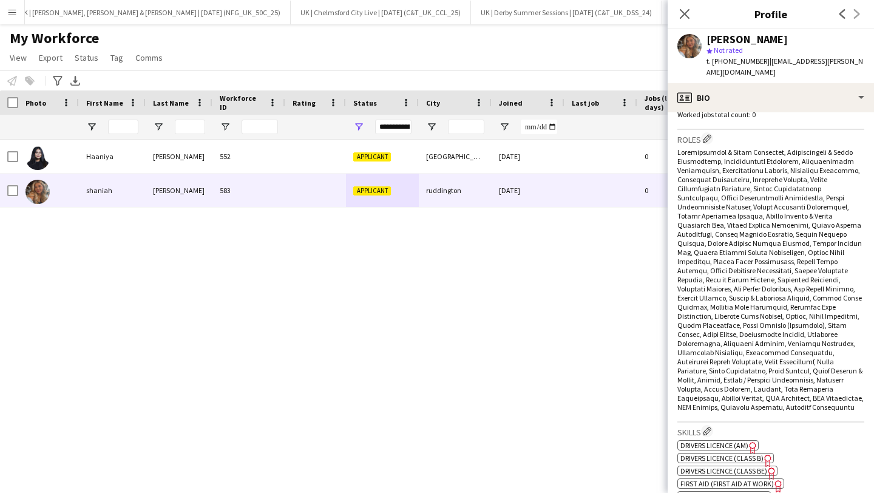
scroll to position [687, 0]
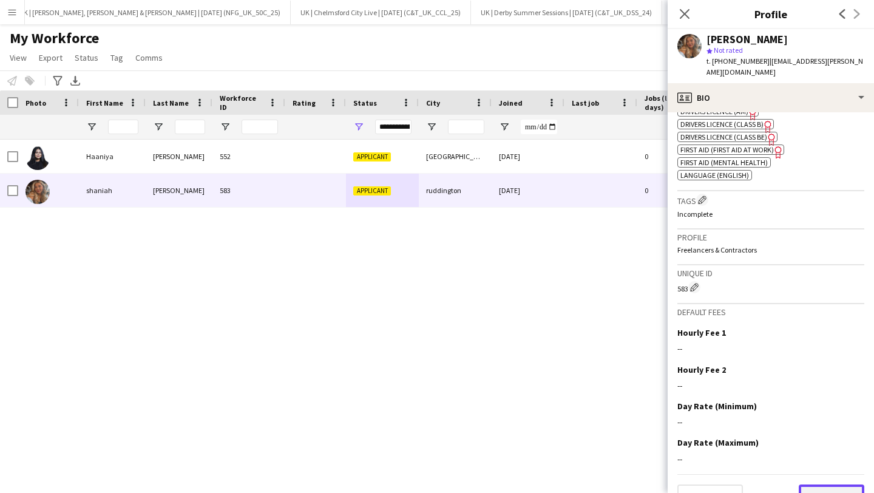
click at [831, 484] on button "Next" at bounding box center [832, 496] width 66 height 24
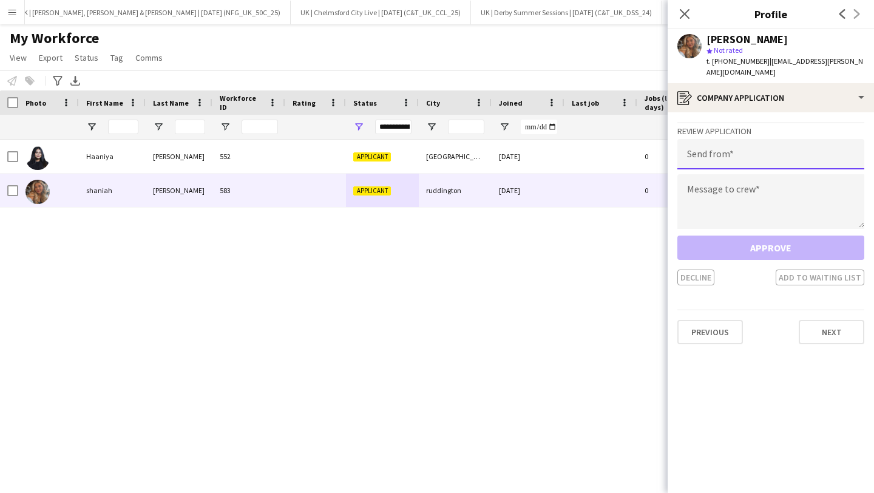
click at [722, 144] on input "email" at bounding box center [771, 154] width 187 height 30
type input "**********"
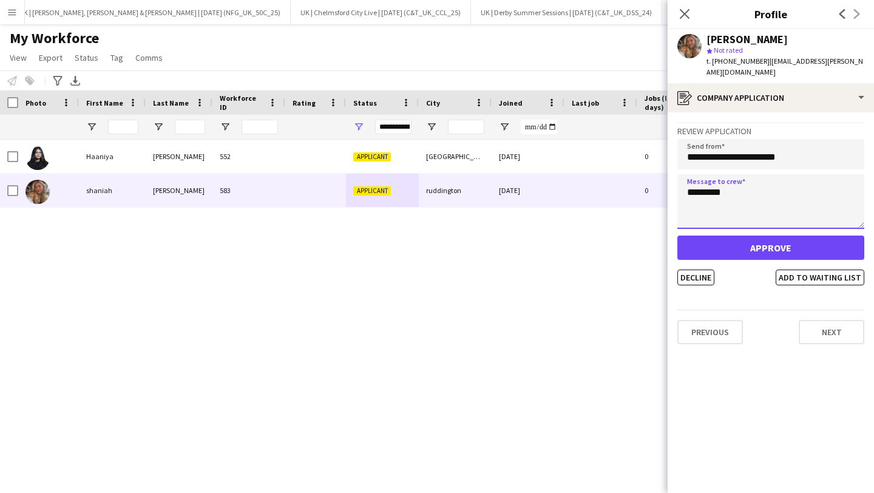
type textarea "********"
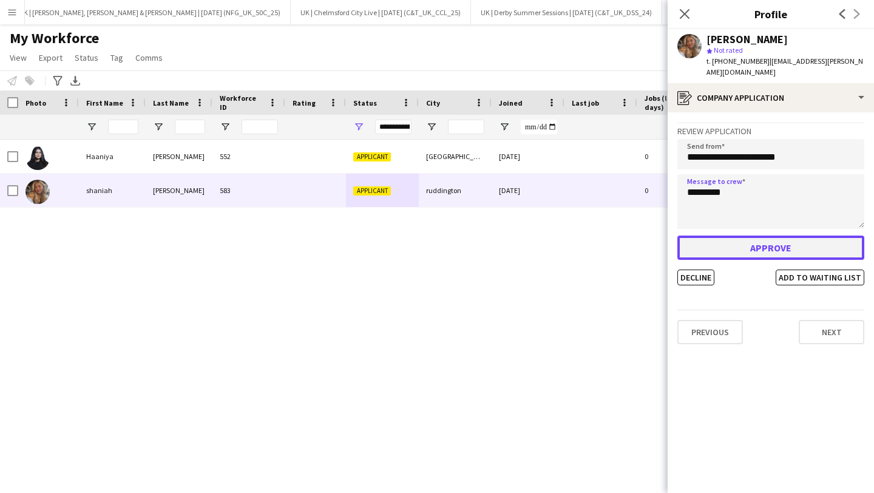
click at [737, 239] on button "Approve" at bounding box center [771, 248] width 187 height 24
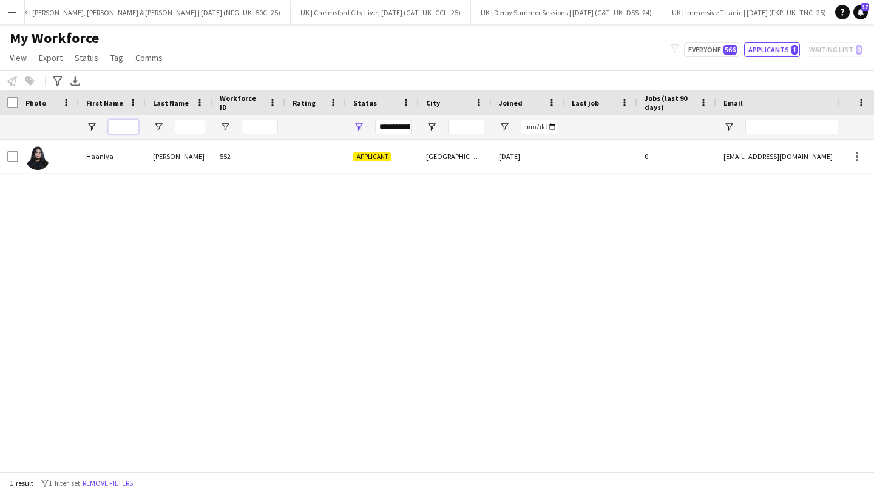
click at [126, 120] on input "First Name Filter Input" at bounding box center [123, 127] width 30 height 15
click at [124, 127] on input "First Name Filter Input" at bounding box center [123, 127] width 30 height 15
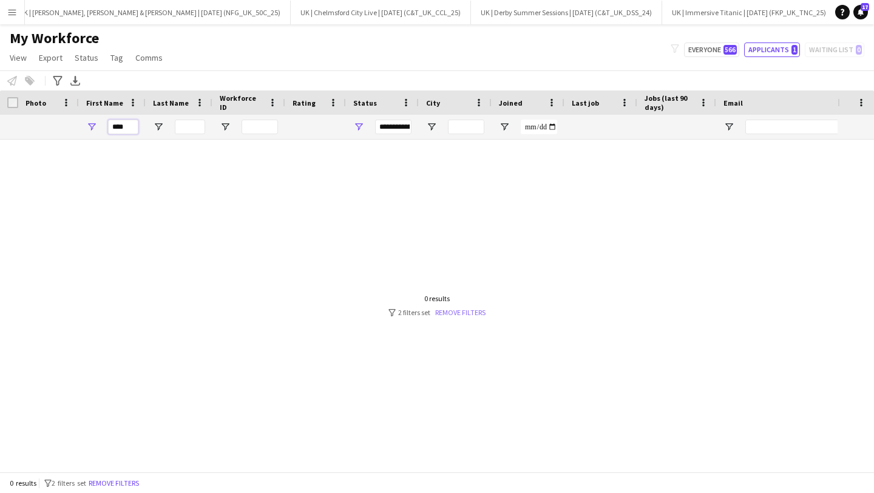
type input "****"
click at [458, 310] on link "Remove filters" at bounding box center [460, 312] width 50 height 9
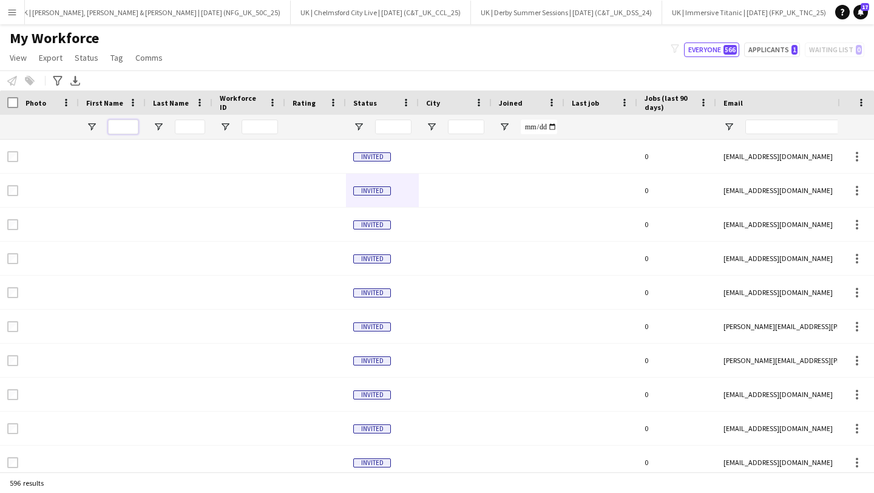
click at [121, 123] on input "First Name Filter Input" at bounding box center [123, 127] width 30 height 15
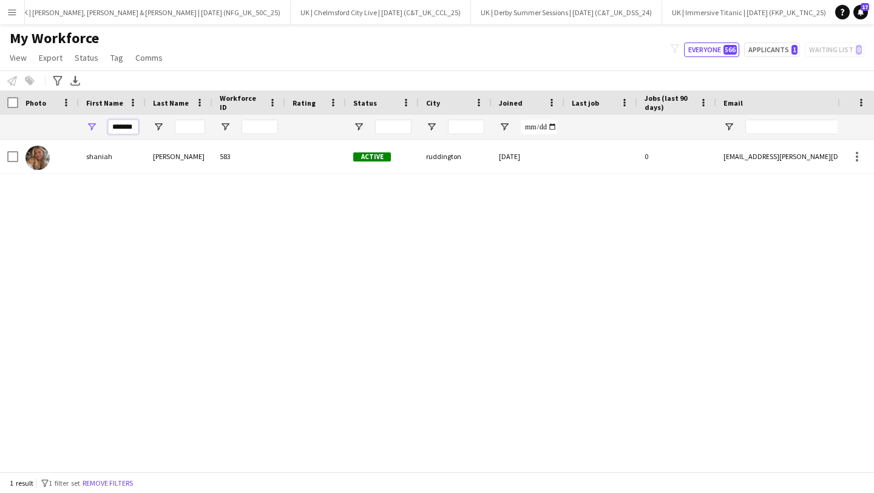
type input "*******"
click at [234, 169] on div "583" at bounding box center [248, 156] width 73 height 33
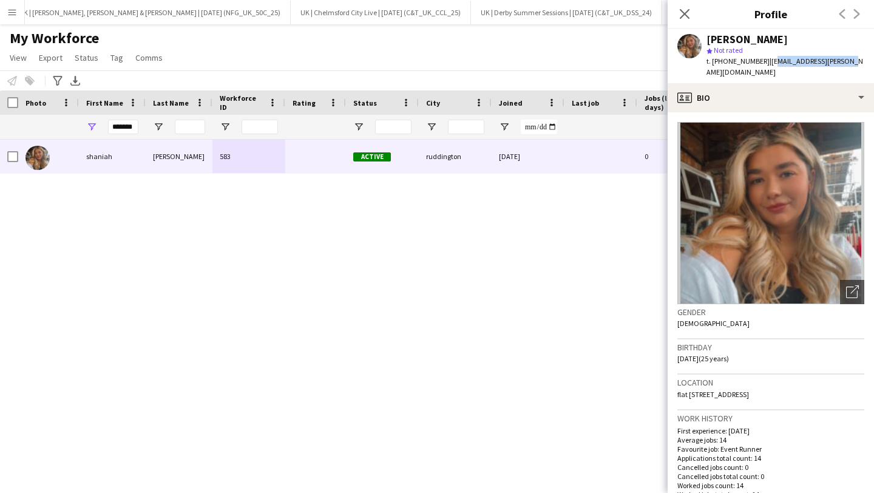
drag, startPoint x: 842, startPoint y: 60, endPoint x: 766, endPoint y: 61, distance: 75.9
click at [766, 61] on span "| shaniah.anne@gmail.com" at bounding box center [785, 66] width 157 height 20
copy span "haniah.anne@gmail.com"
click at [746, 53] on div "star Not rated" at bounding box center [786, 50] width 158 height 11
drag, startPoint x: 763, startPoint y: 63, endPoint x: 724, endPoint y: 62, distance: 38.9
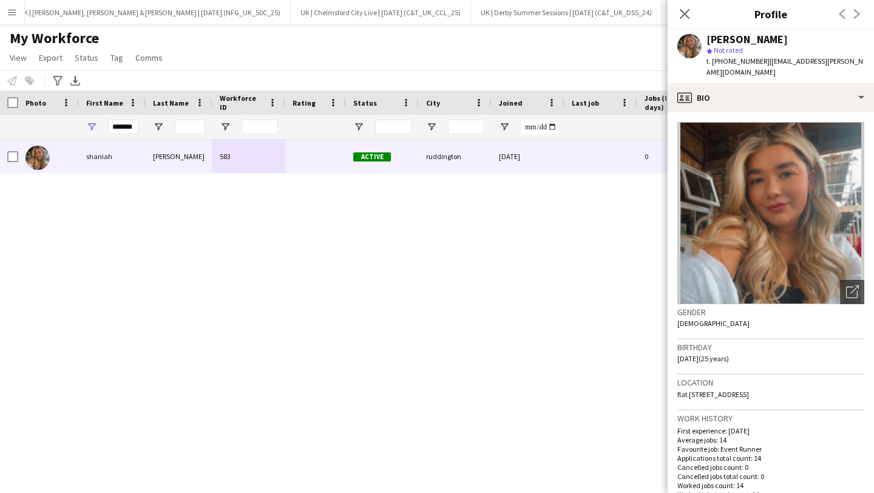
click at [724, 62] on div "t. +447901001962 | shaniah.anne@gmail.com" at bounding box center [786, 67] width 158 height 22
copy div "7901001962 |"
